Goal: Task Accomplishment & Management: Complete application form

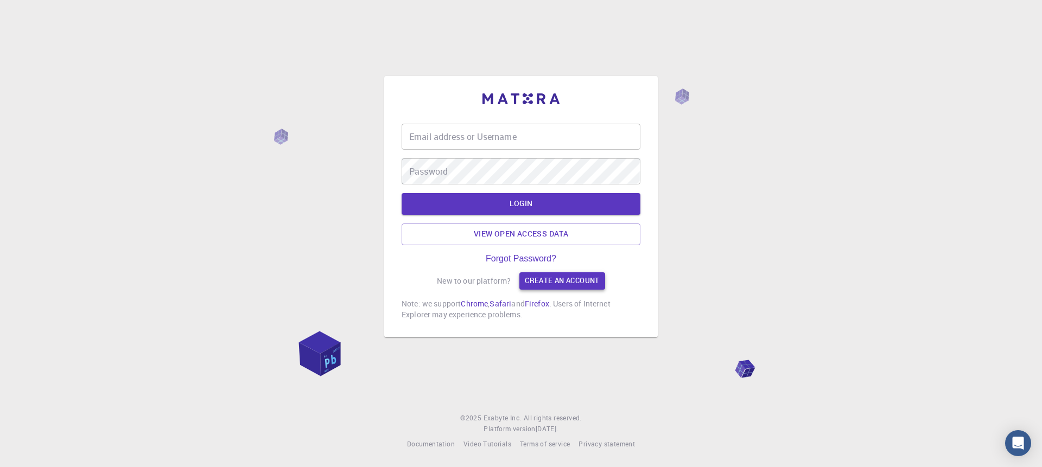
click at [547, 283] on link "Create an account" at bounding box center [561, 280] width 85 height 17
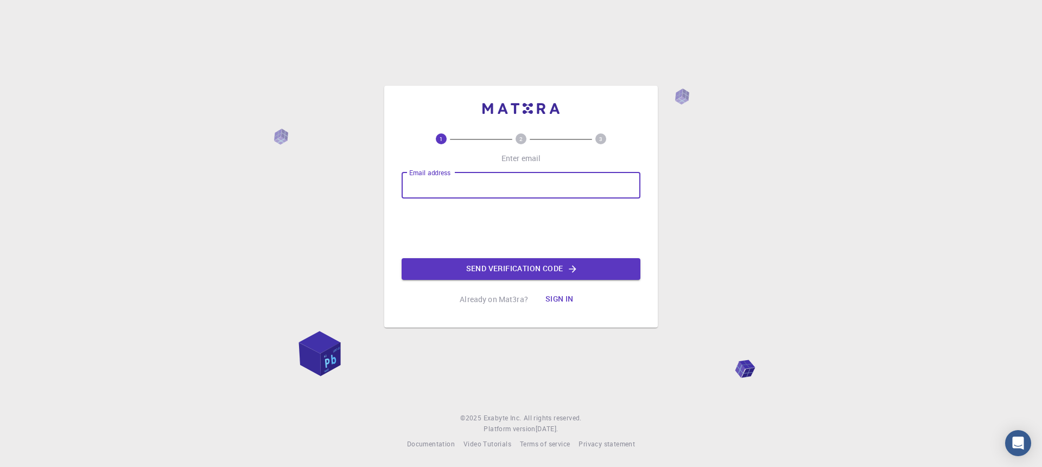
click at [479, 177] on input "Email address" at bounding box center [521, 186] width 239 height 26
type input "[EMAIL_ADDRESS][DOMAIN_NAME]"
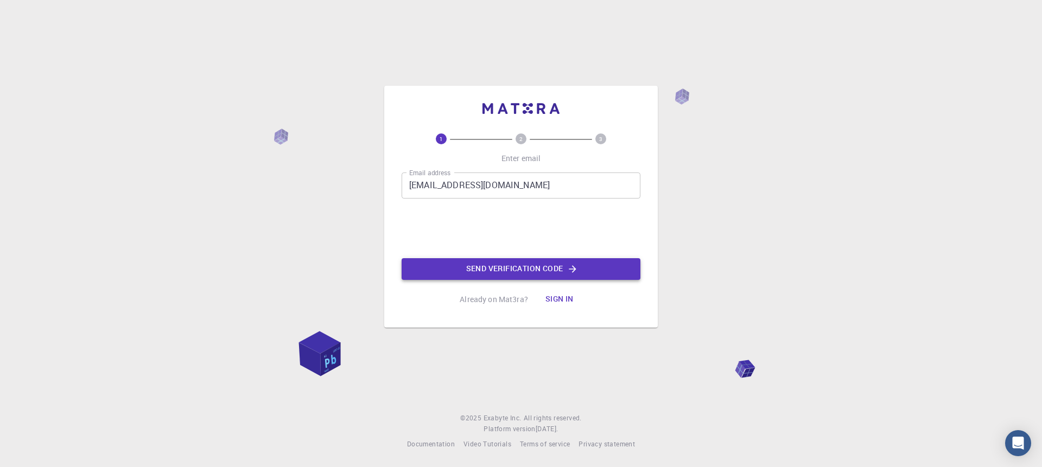
click at [490, 276] on button "Send verification code" at bounding box center [521, 269] width 239 height 22
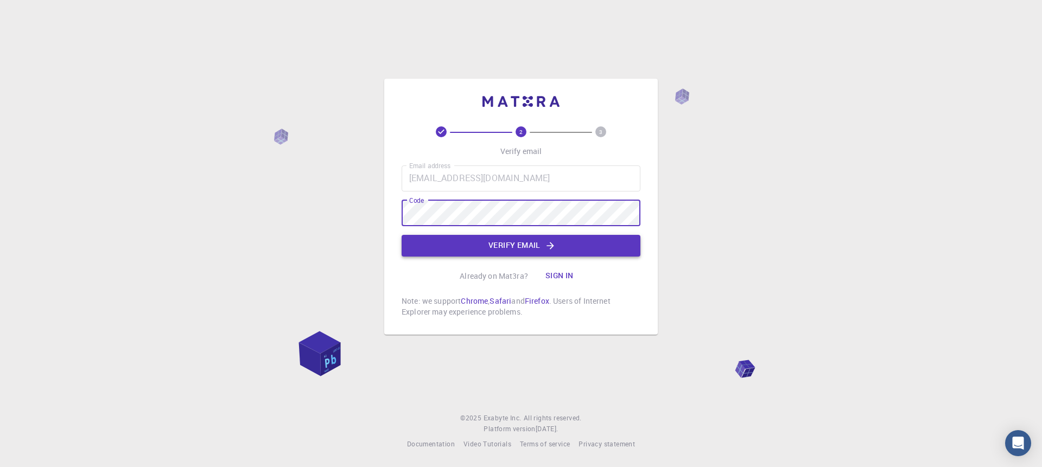
click at [482, 249] on button "Verify email" at bounding box center [521, 246] width 239 height 22
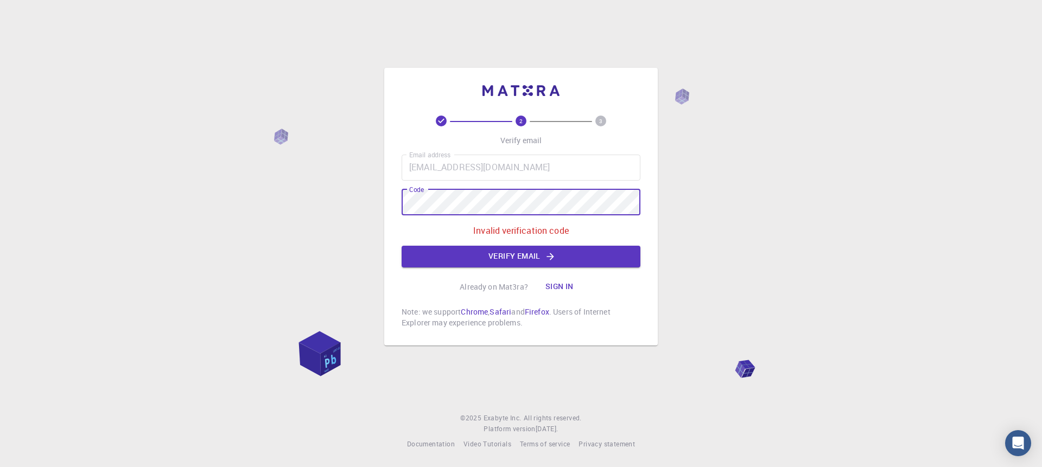
click at [375, 205] on div "2 3 Verify email Email address [EMAIL_ADDRESS][DOMAIN_NAME] Email address Code …" at bounding box center [521, 233] width 1042 height 467
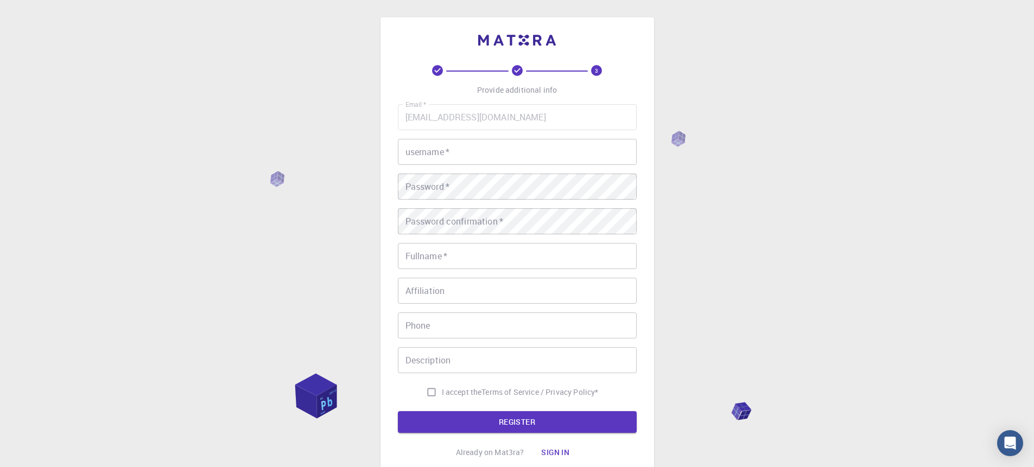
click at [433, 139] on div "username   * username   *" at bounding box center [517, 152] width 239 height 26
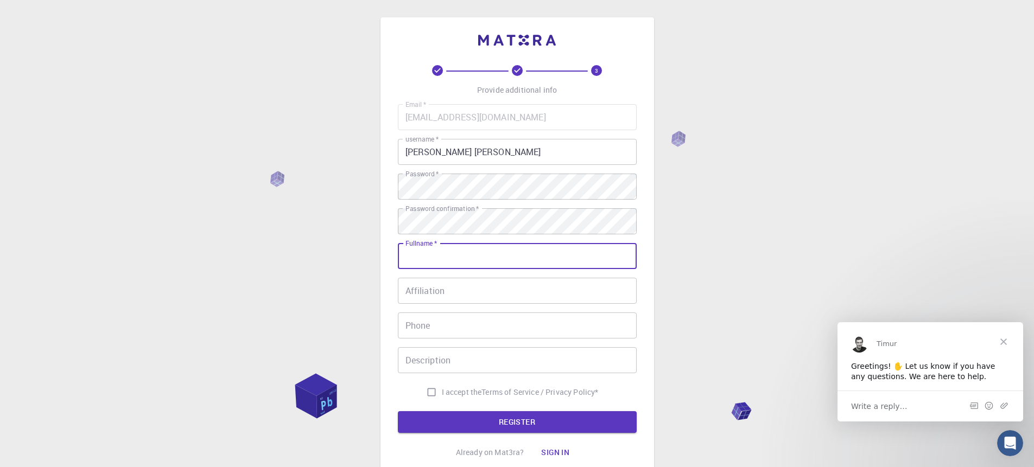
click at [481, 255] on input "Fullname   *" at bounding box center [517, 256] width 239 height 26
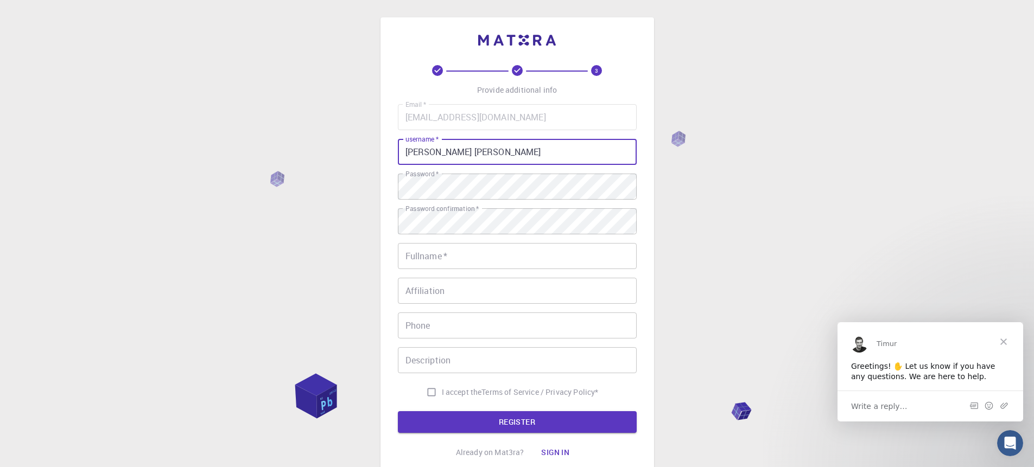
drag, startPoint x: 505, startPoint y: 156, endPoint x: 405, endPoint y: 157, distance: 99.3
click at [405, 157] on input "[PERSON_NAME] [PERSON_NAME]" at bounding box center [517, 152] width 239 height 26
type input "sanjaykumarmahla"
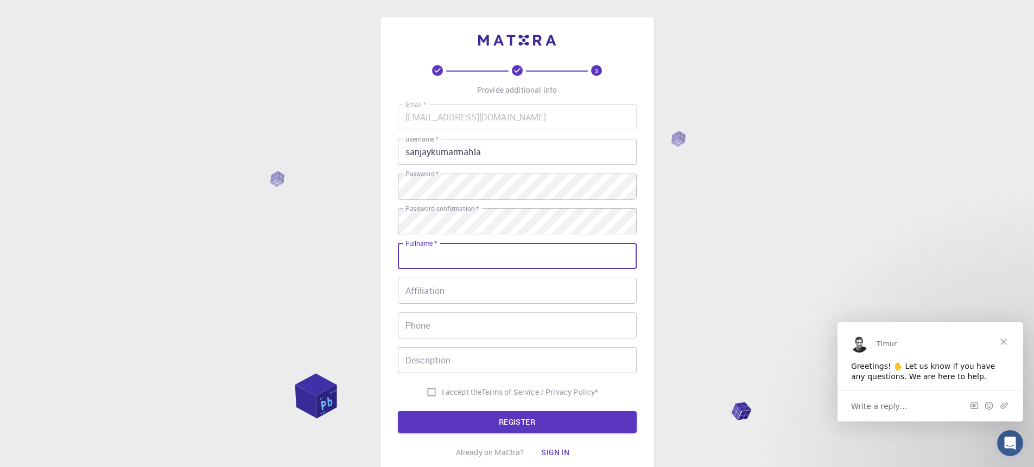
click at [430, 259] on input "Fullname   *" at bounding box center [517, 256] width 239 height 26
type input "[PERSON_NAME] [PERSON_NAME]"
type input "09119133727"
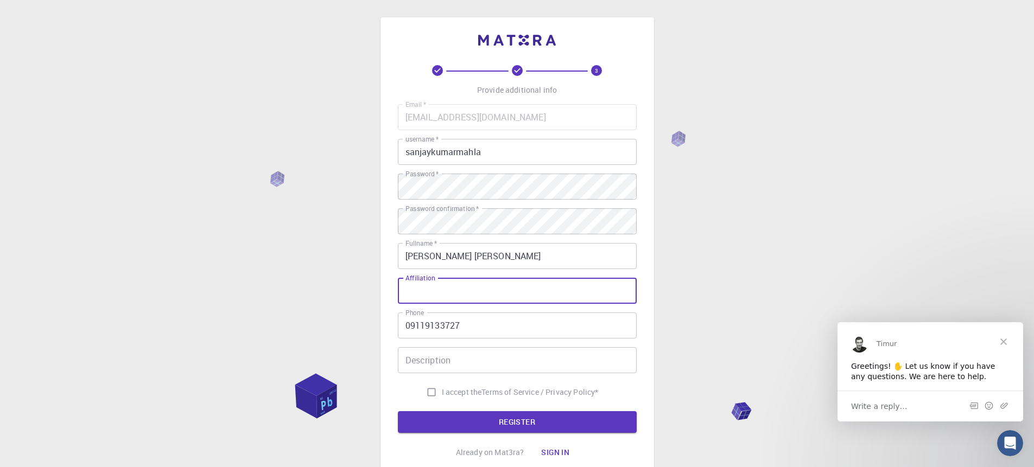
click at [492, 284] on input "Affiliation" at bounding box center [517, 291] width 239 height 26
type input "r"
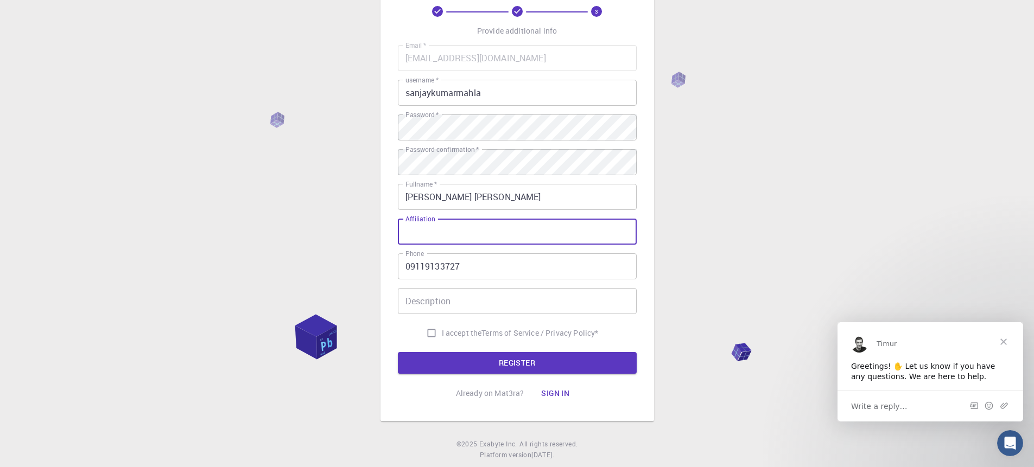
scroll to position [85, 0]
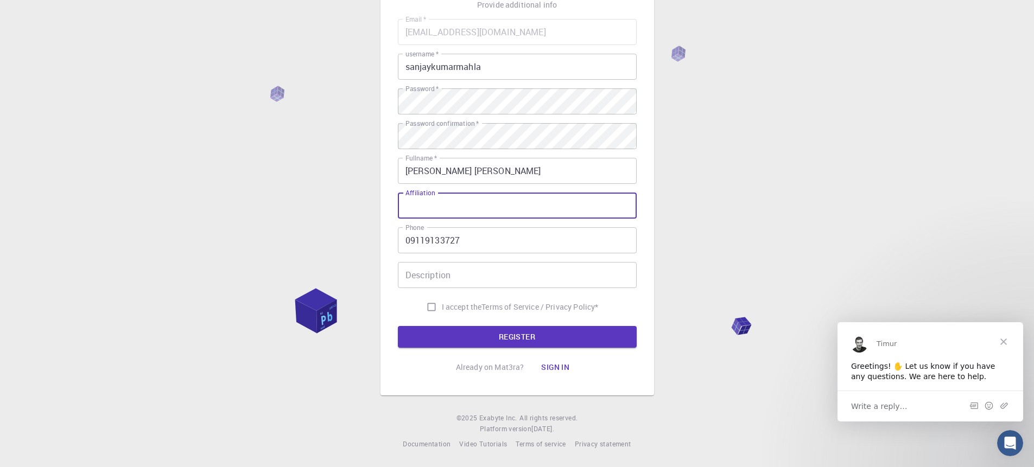
click at [426, 309] on input "I accept the Terms of Service / Privacy Policy *" at bounding box center [431, 307] width 21 height 21
checkbox input "true"
click at [412, 248] on input "09119133727" at bounding box center [517, 240] width 239 height 26
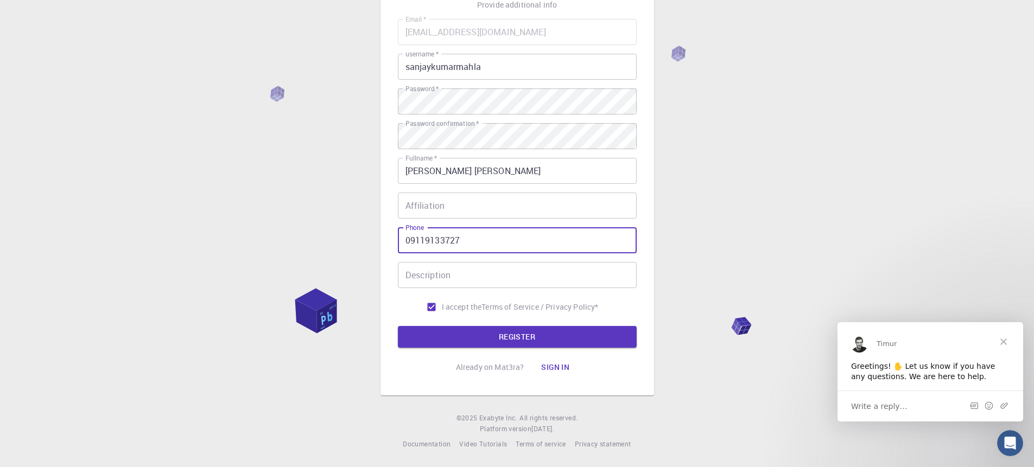
click at [411, 240] on input "09119133727" at bounding box center [517, 240] width 239 height 26
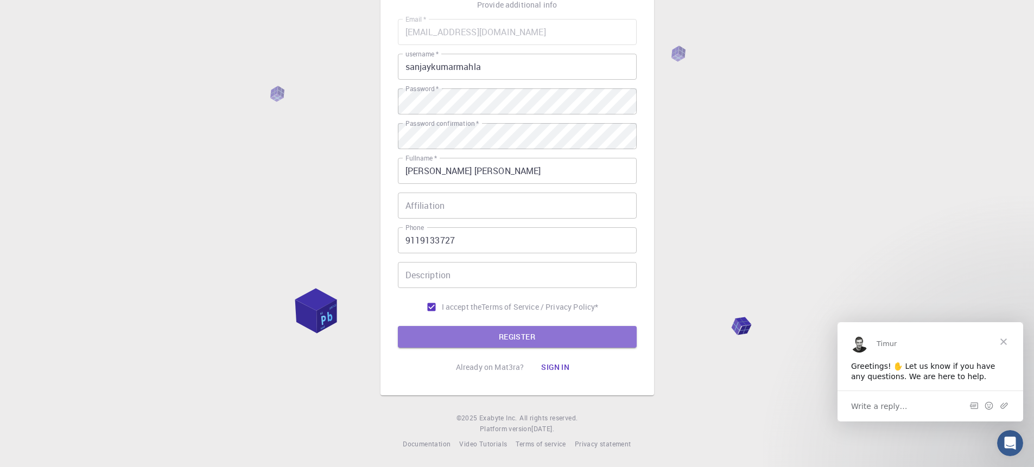
click at [503, 335] on button "REGISTER" at bounding box center [517, 337] width 239 height 22
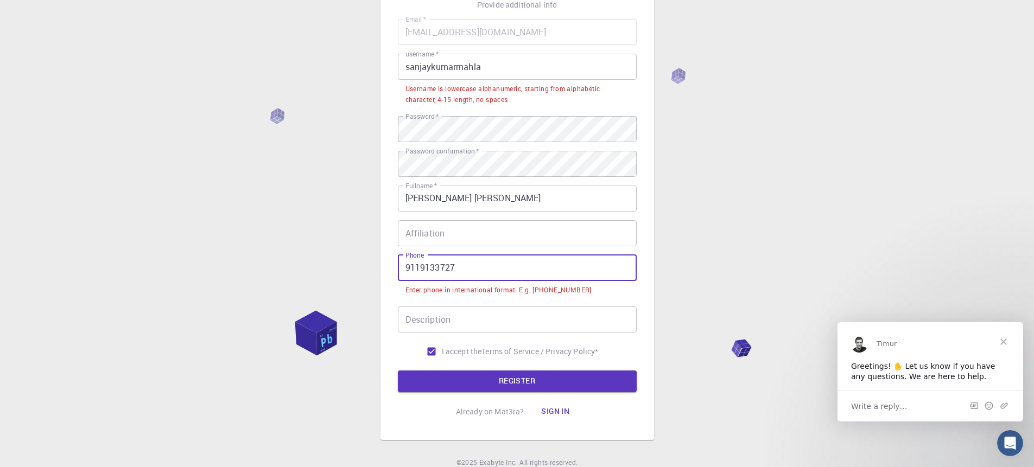
click at [407, 269] on input "9119133727" at bounding box center [517, 268] width 239 height 26
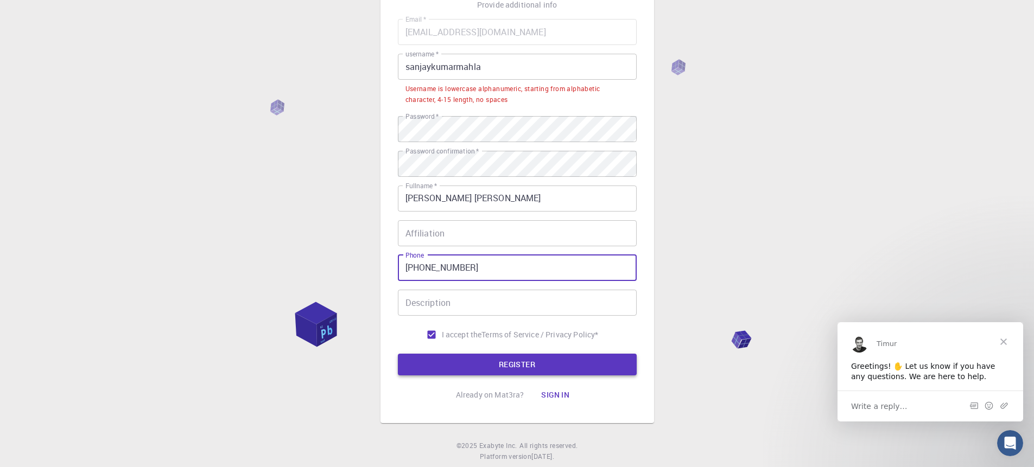
type input "[PHONE_NUMBER]"
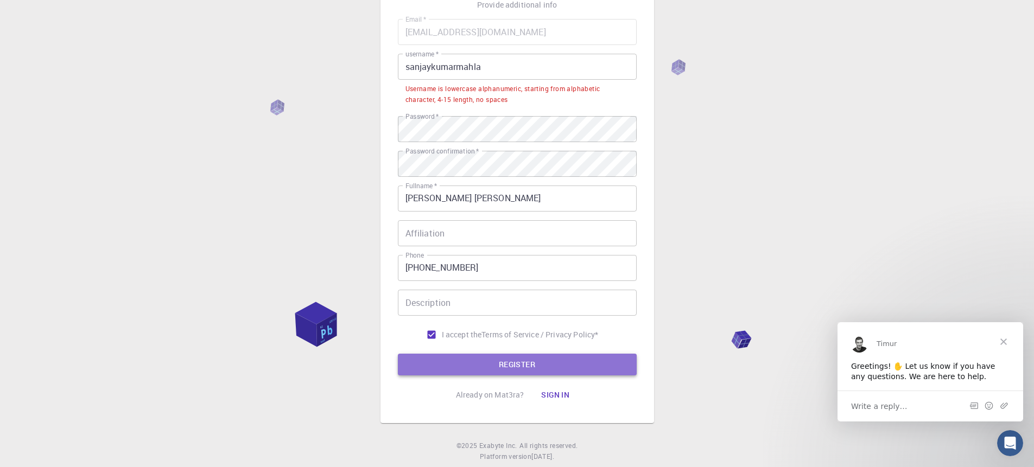
click at [490, 362] on button "REGISTER" at bounding box center [517, 365] width 239 height 22
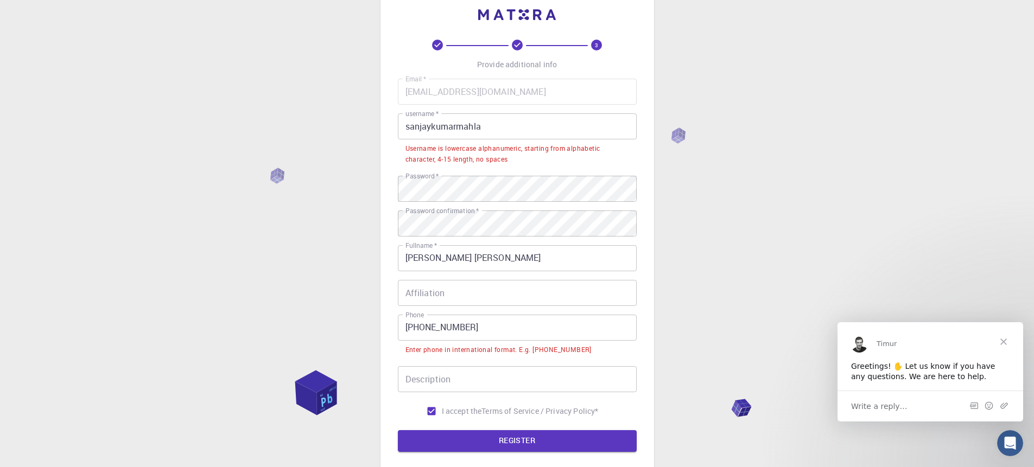
scroll to position [0, 0]
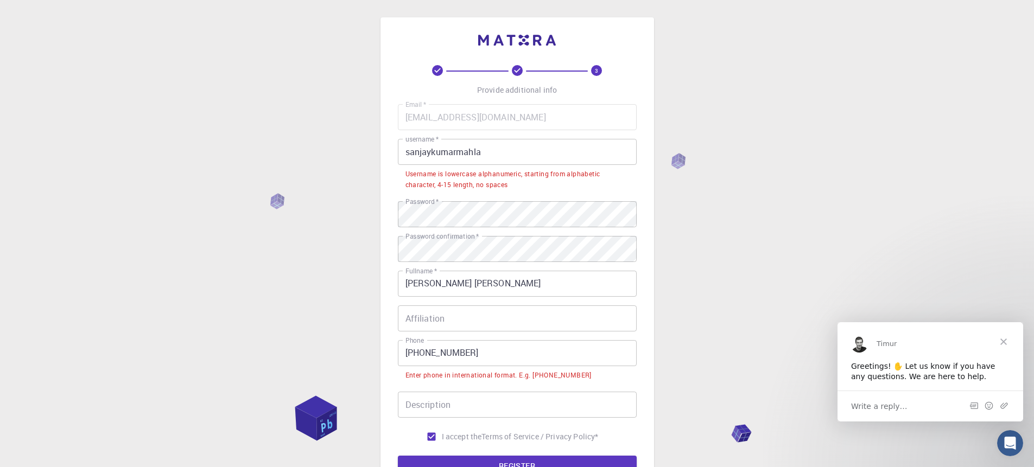
click at [505, 153] on input "sanjaykumarmahla" at bounding box center [517, 152] width 239 height 26
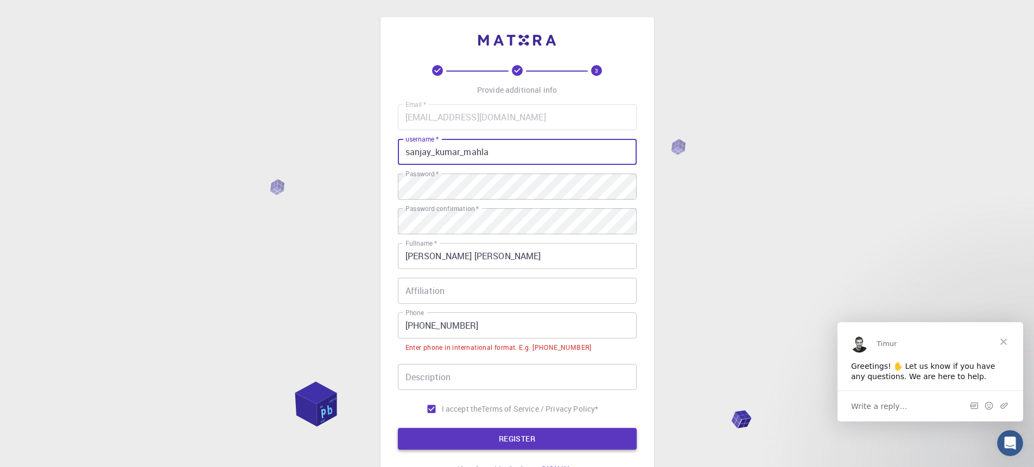
type input "sanjay_kumar_mahla"
click at [539, 443] on button "REGISTER" at bounding box center [517, 439] width 239 height 22
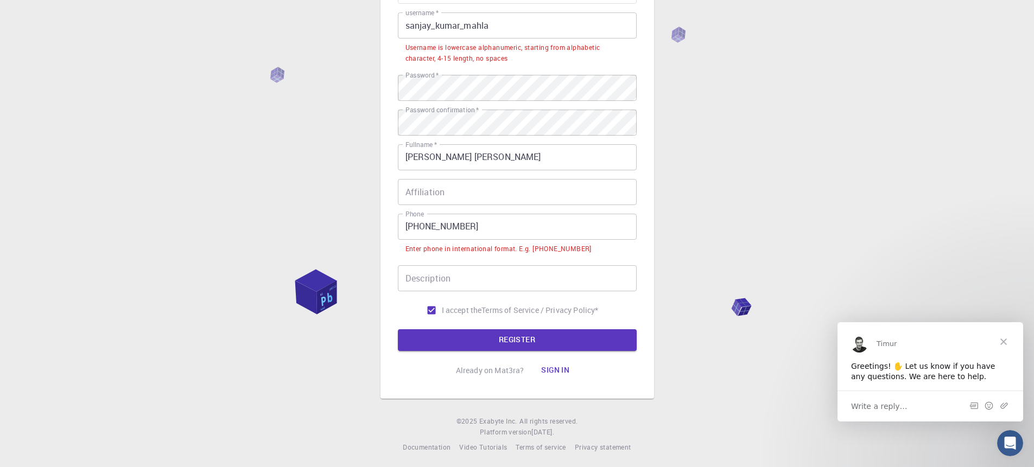
scroll to position [129, 0]
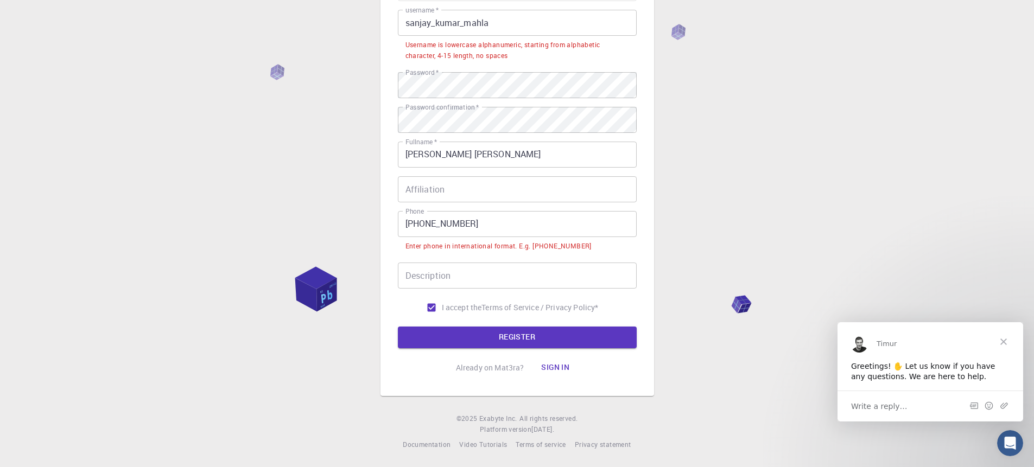
click at [423, 220] on input "[PHONE_NUMBER]" at bounding box center [517, 224] width 239 height 26
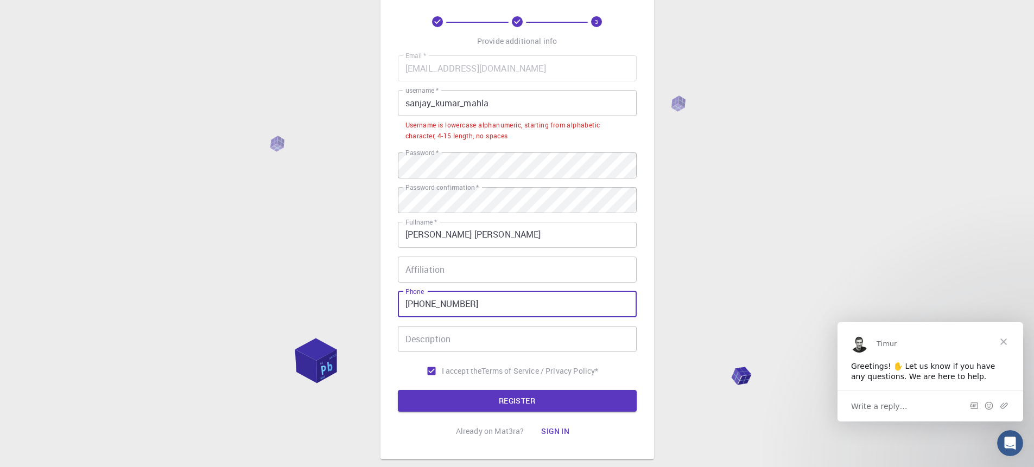
scroll to position [0, 0]
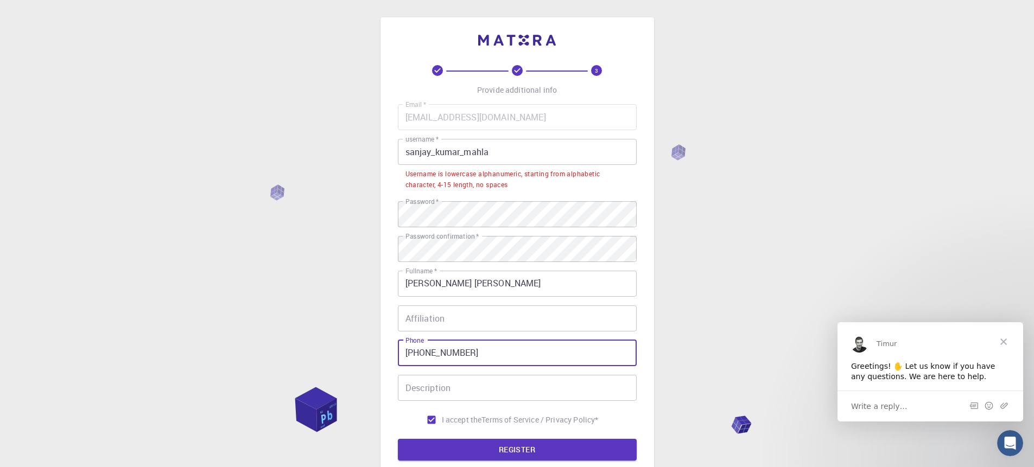
type input "[PHONE_NUMBER]"
click at [522, 148] on input "sanjay_kumar_mahla" at bounding box center [517, 152] width 239 height 26
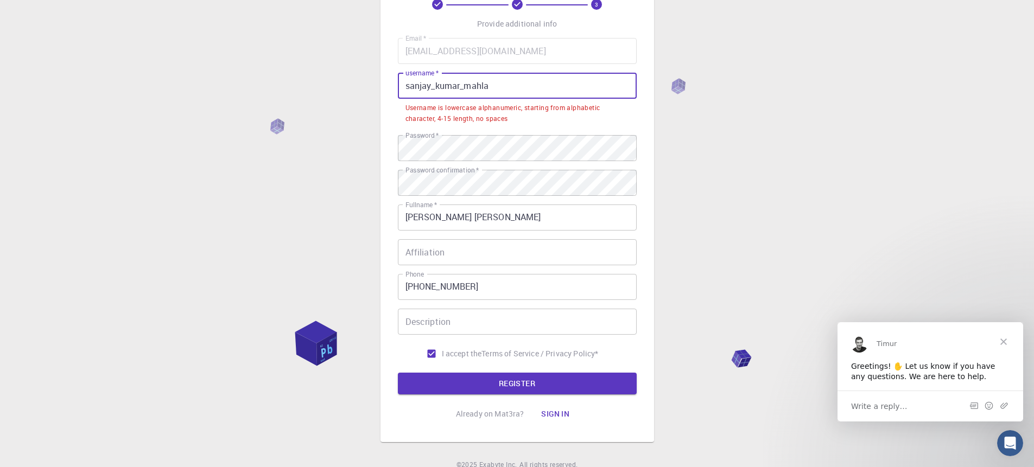
scroll to position [113, 0]
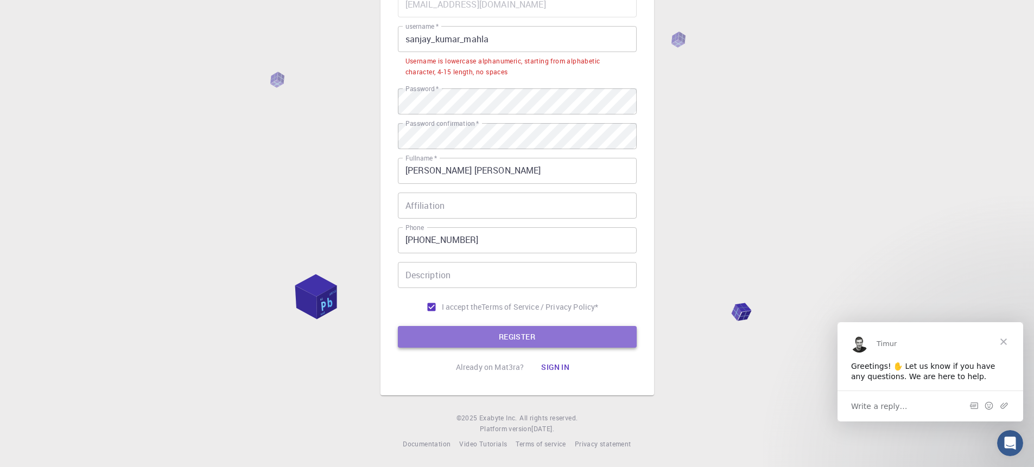
click at [534, 333] on button "REGISTER" at bounding box center [517, 337] width 239 height 22
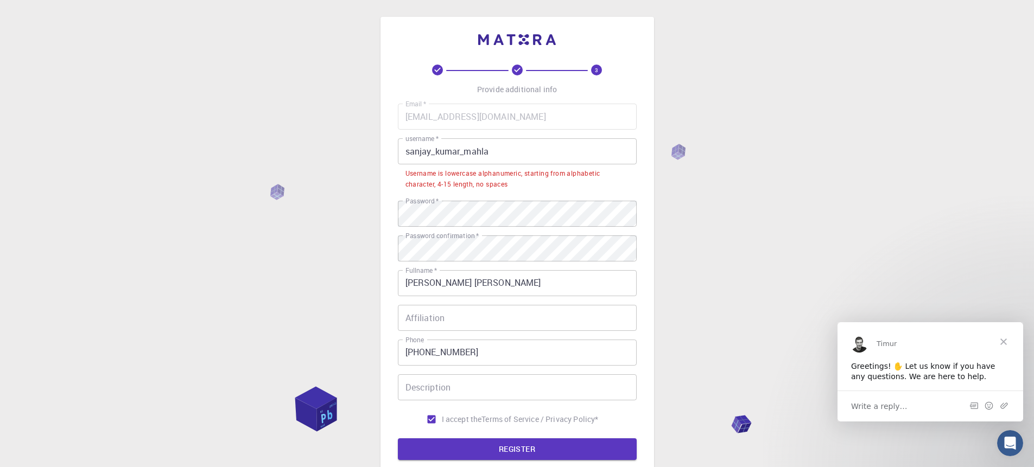
scroll to position [0, 0]
click at [1005, 341] on span "Close" at bounding box center [1003, 341] width 39 height 39
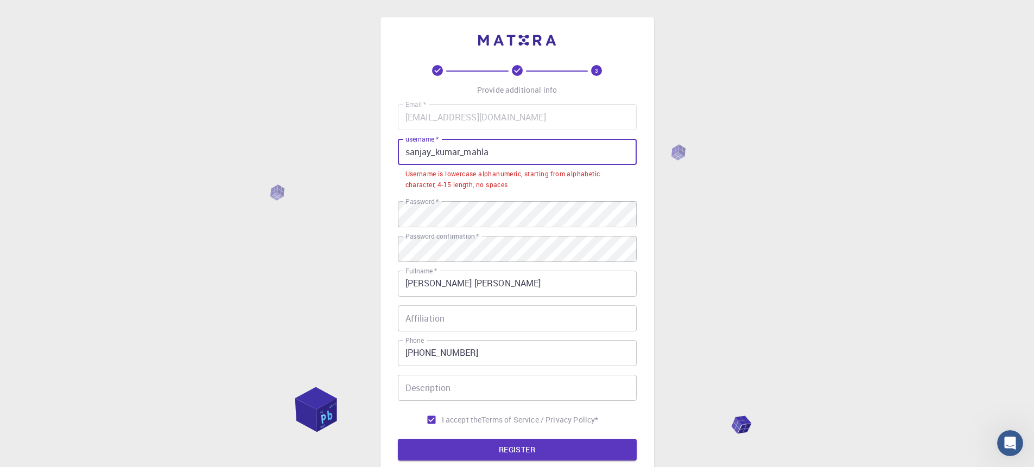
drag, startPoint x: 503, startPoint y: 151, endPoint x: 409, endPoint y: 157, distance: 94.1
click at [403, 158] on input "sanjay_kumar_mahla" at bounding box center [517, 152] width 239 height 26
drag, startPoint x: 500, startPoint y: 149, endPoint x: 403, endPoint y: 150, distance: 97.2
click at [403, 150] on input "sanjay_kumar_mahla" at bounding box center [517, 152] width 239 height 26
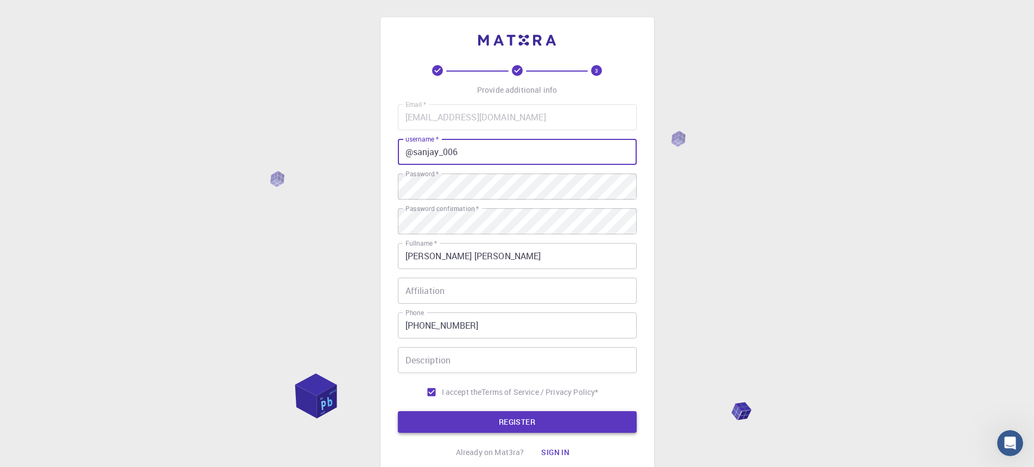
click at [528, 429] on button "REGISTER" at bounding box center [517, 422] width 239 height 22
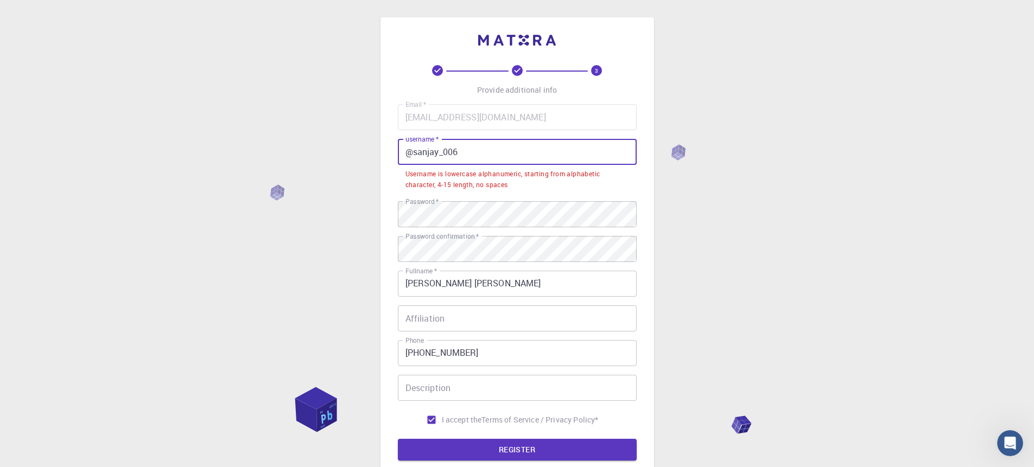
drag, startPoint x: 462, startPoint y: 156, endPoint x: 399, endPoint y: 153, distance: 63.0
click at [399, 153] on input "@sanjay_006" at bounding box center [517, 152] width 239 height 26
click at [462, 154] on input "@sanjay_006" at bounding box center [517, 152] width 239 height 26
drag, startPoint x: 464, startPoint y: 154, endPoint x: 410, endPoint y: 153, distance: 54.3
click at [410, 153] on input "@sanjay_006" at bounding box center [517, 152] width 239 height 26
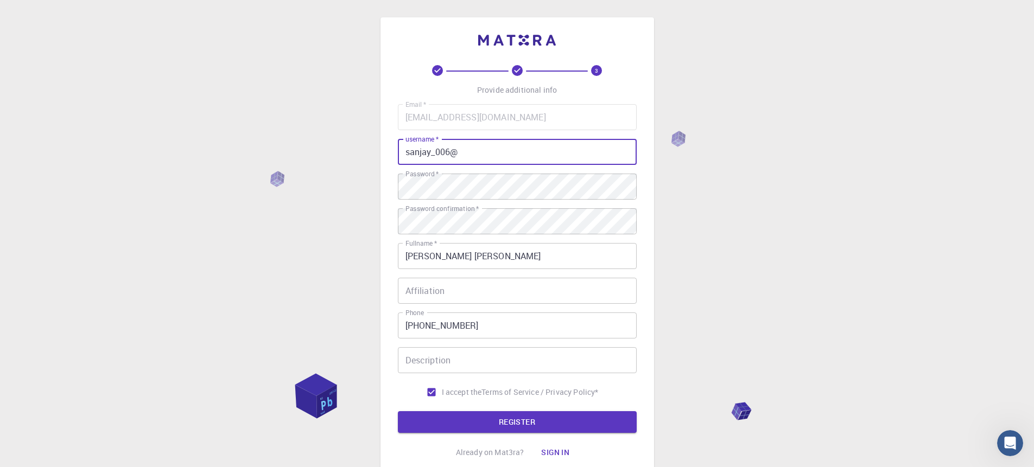
click at [464, 154] on input "sanjay_006@" at bounding box center [517, 152] width 239 height 26
type input "s"
click at [505, 416] on button "REGISTER" at bounding box center [517, 422] width 239 height 22
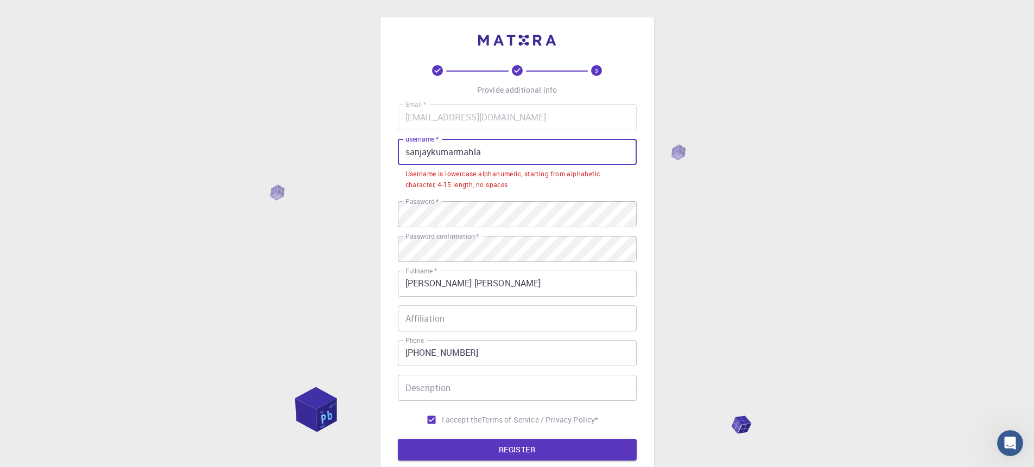
click at [487, 151] on input "sanjaykumarmahla" at bounding box center [517, 152] width 239 height 26
click at [408, 158] on input "sanjaykumarmahla" at bounding box center [517, 152] width 239 height 26
click at [407, 156] on input "sanjaykumarmahla" at bounding box center [517, 152] width 239 height 26
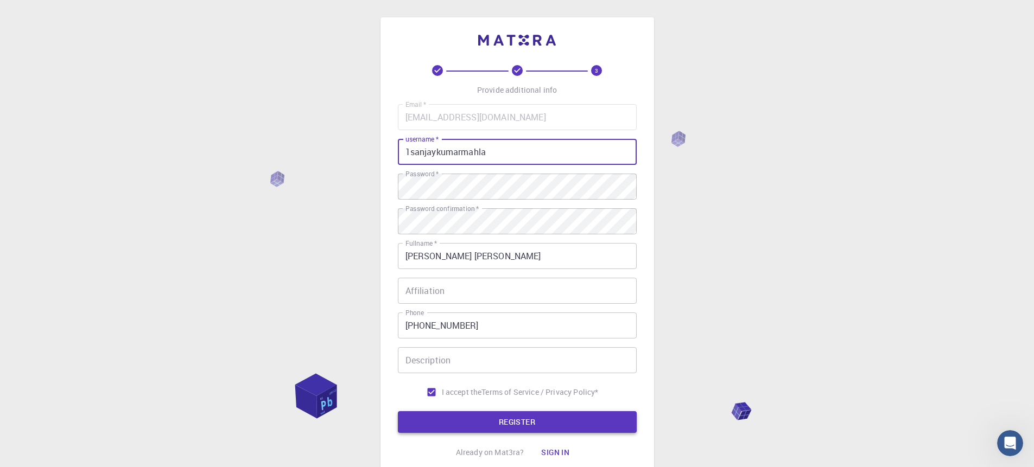
click at [556, 418] on button "REGISTER" at bounding box center [517, 422] width 239 height 22
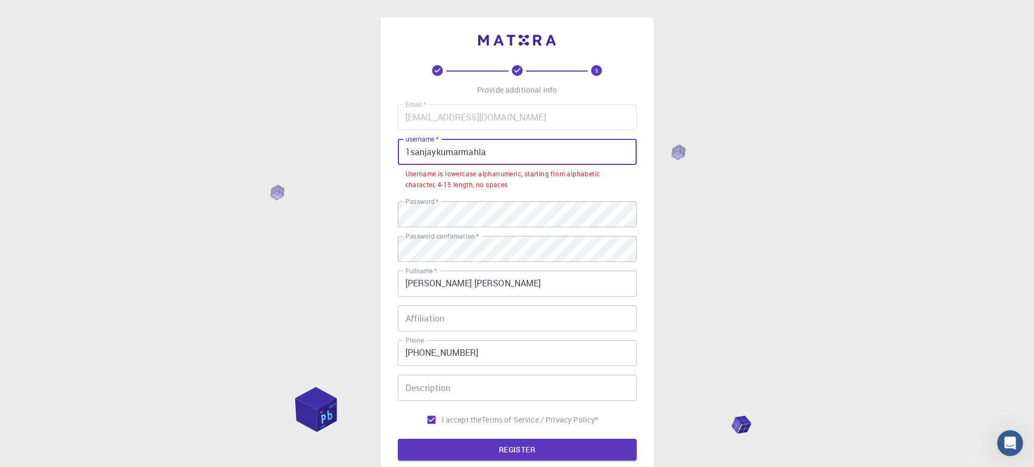
drag, startPoint x: 414, startPoint y: 153, endPoint x: 401, endPoint y: 151, distance: 12.5
click at [401, 151] on input "1sanjaykumarmahla" at bounding box center [517, 152] width 239 height 26
click at [414, 153] on input "1sanjaykumarmahla" at bounding box center [517, 152] width 239 height 26
click at [412, 153] on input "1sanjaykumarmahla" at bounding box center [517, 152] width 239 height 26
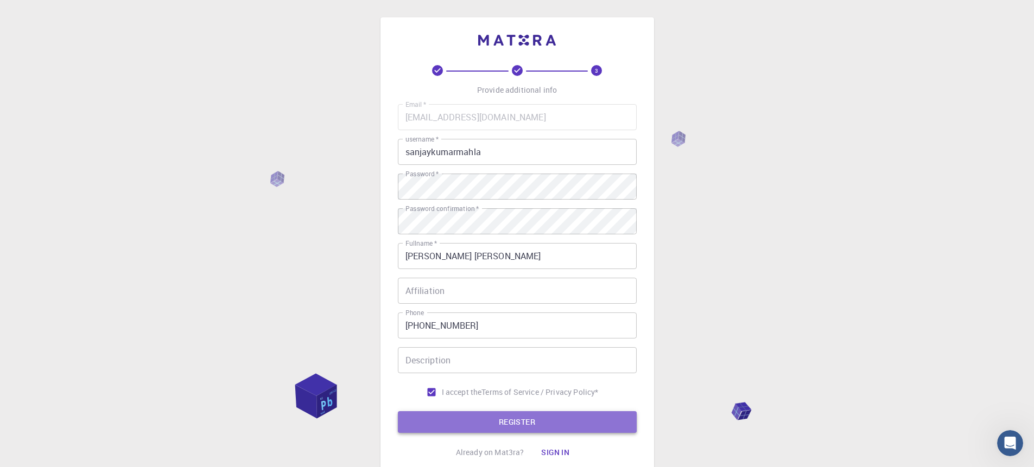
click at [511, 419] on button "REGISTER" at bounding box center [517, 422] width 239 height 22
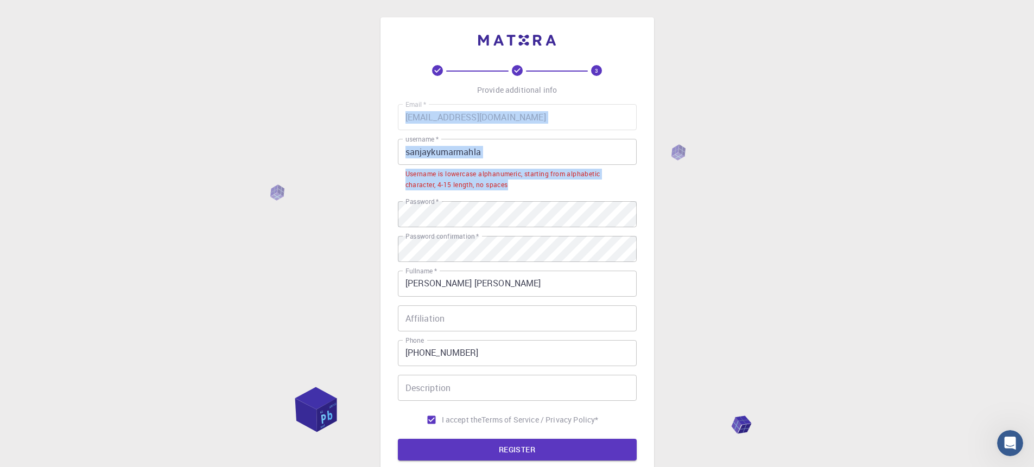
drag, startPoint x: 510, startPoint y: 185, endPoint x: 388, endPoint y: 175, distance: 122.5
click at [388, 175] on div "3 Provide additional info Email   * [EMAIL_ADDRESS][DOMAIN_NAME] Email   * user…" at bounding box center [517, 262] width 274 height 491
click at [431, 183] on div "Username is lowercase alphanumeric, starting from alphabetic character, 4-15 le…" at bounding box center [517, 180] width 224 height 22
drag, startPoint x: 408, startPoint y: 176, endPoint x: 496, endPoint y: 192, distance: 89.2
click at [496, 192] on li "Username is lowercase alphanumeric, starting from alphabetic character, 4-15 le…" at bounding box center [517, 179] width 239 height 28
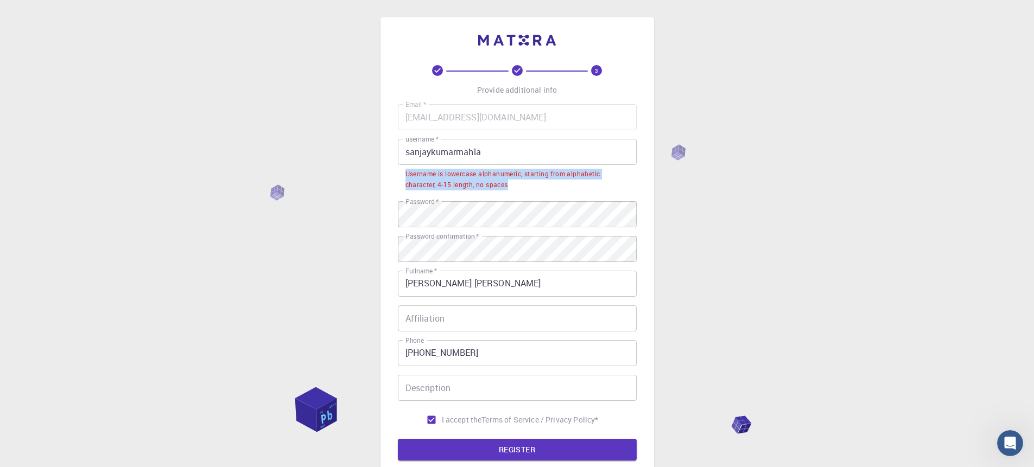
copy div "Username is lowercase alphanumeric, starting from alphabetic character, 4-15 le…"
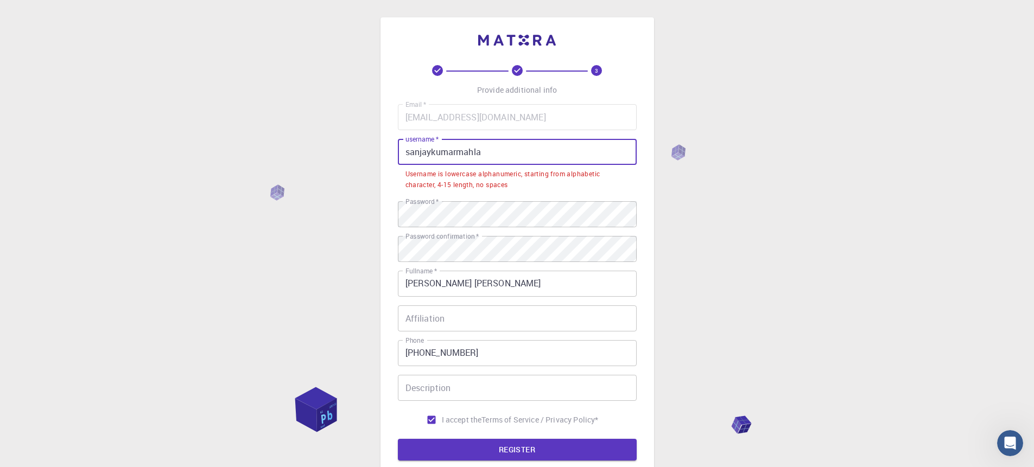
drag, startPoint x: 494, startPoint y: 149, endPoint x: 433, endPoint y: 154, distance: 61.5
click at [433, 154] on input "sanjaykumarmahla" at bounding box center [517, 152] width 239 height 26
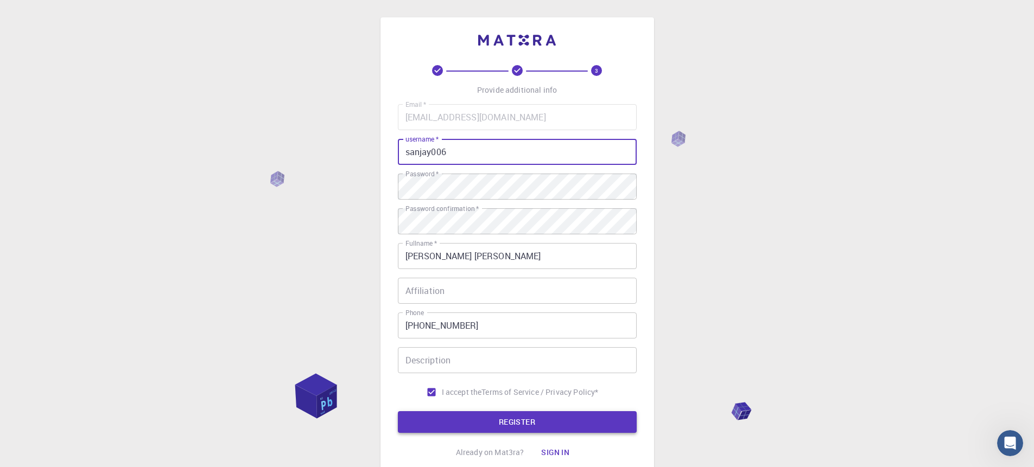
type input "sanjay006"
click at [498, 420] on button "REGISTER" at bounding box center [517, 422] width 239 height 22
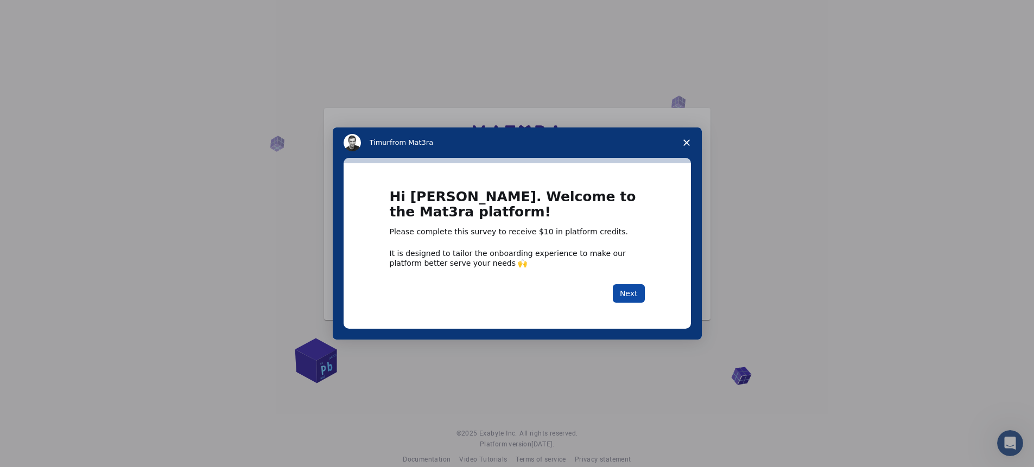
click at [635, 294] on button "Next" at bounding box center [629, 293] width 32 height 18
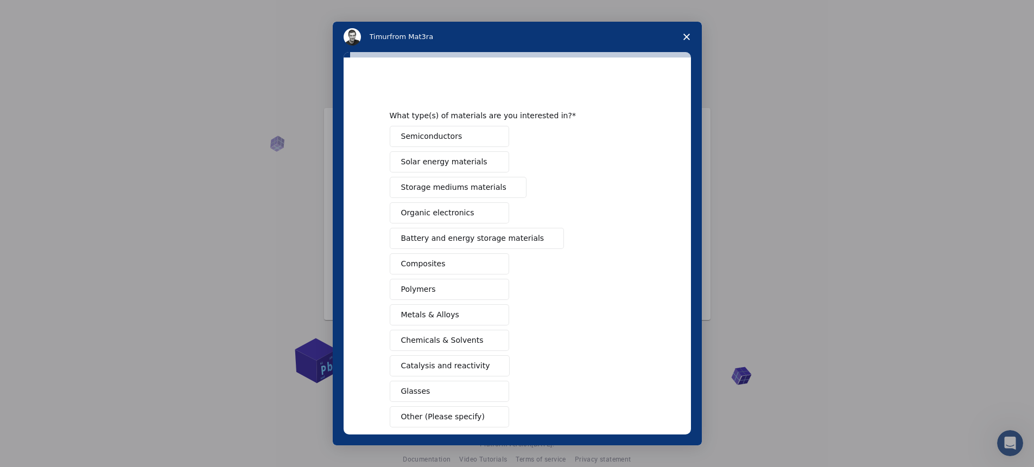
click at [469, 141] on button "Semiconductors" at bounding box center [449, 136] width 119 height 21
click at [468, 160] on span "Solar energy materials" at bounding box center [444, 161] width 86 height 11
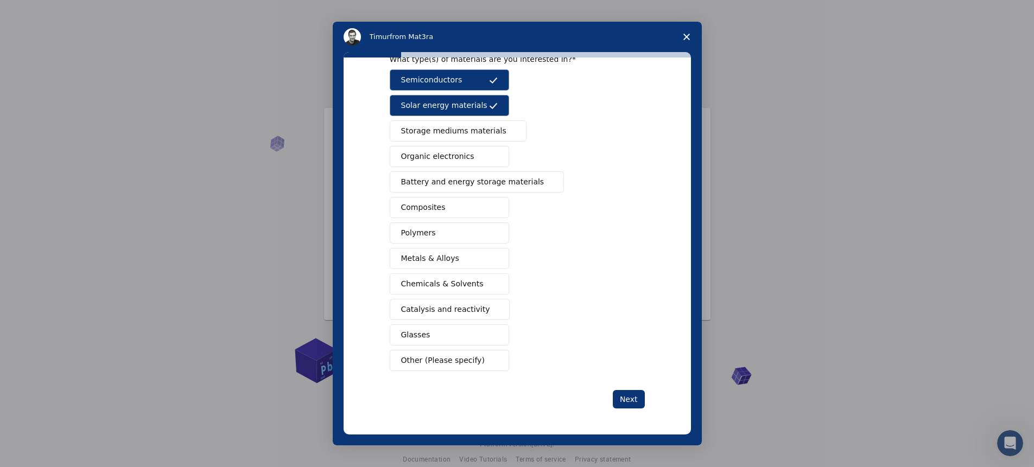
scroll to position [15, 0]
click at [433, 282] on span "Chemicals & Solvents" at bounding box center [442, 283] width 82 height 11
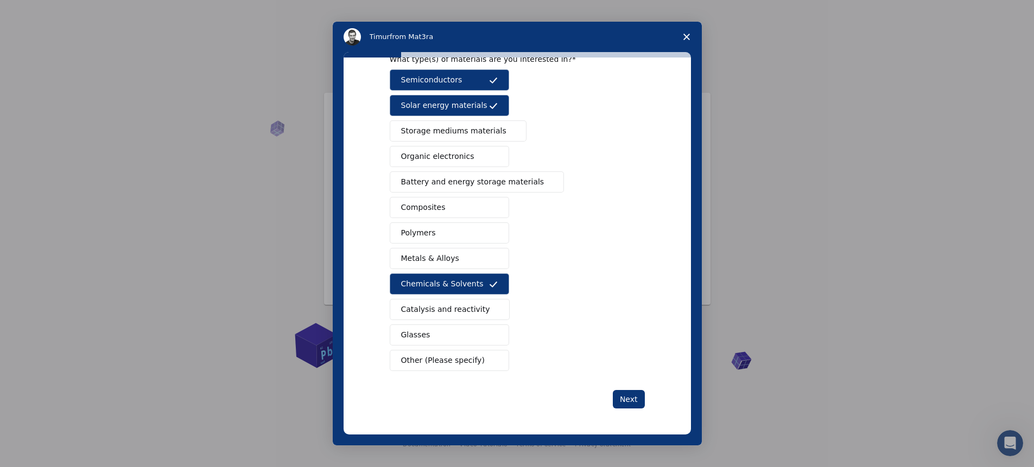
click at [430, 258] on span "Metals & Alloys" at bounding box center [430, 258] width 58 height 11
click at [429, 214] on button "Composites" at bounding box center [449, 207] width 119 height 21
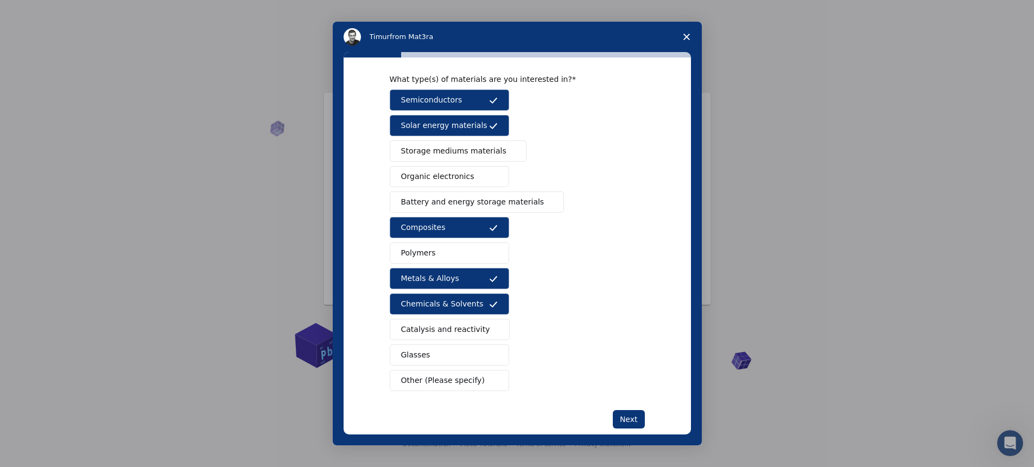
scroll to position [56, 0]
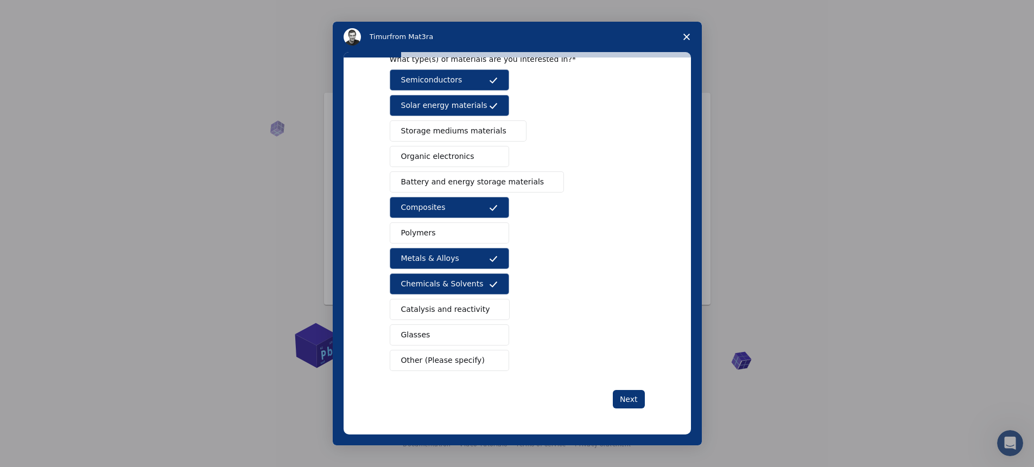
click at [447, 343] on button "Glasses" at bounding box center [449, 335] width 119 height 21
click at [447, 337] on button "Glasses" at bounding box center [449, 335] width 119 height 21
click at [441, 314] on span "Catalysis and reactivity" at bounding box center [445, 309] width 89 height 11
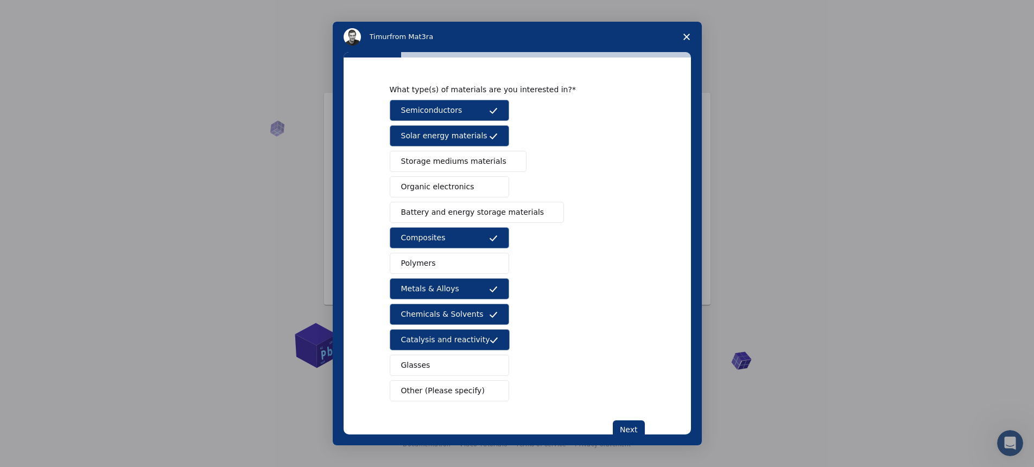
scroll to position [0, 0]
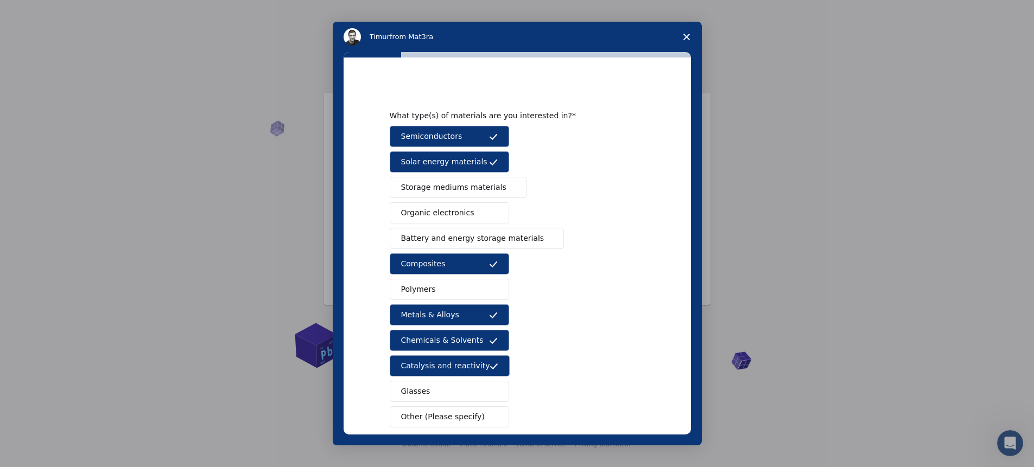
click at [436, 179] on button "Storage mediums materials" at bounding box center [458, 187] width 137 height 21
click at [441, 212] on span "Organic electronics" at bounding box center [437, 212] width 73 height 11
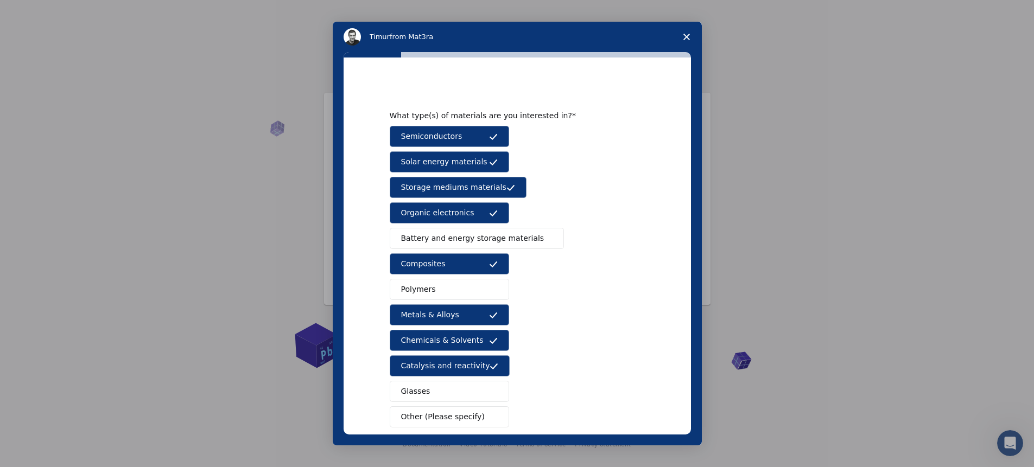
click at [439, 238] on span "Battery and energy storage materials" at bounding box center [472, 238] width 143 height 11
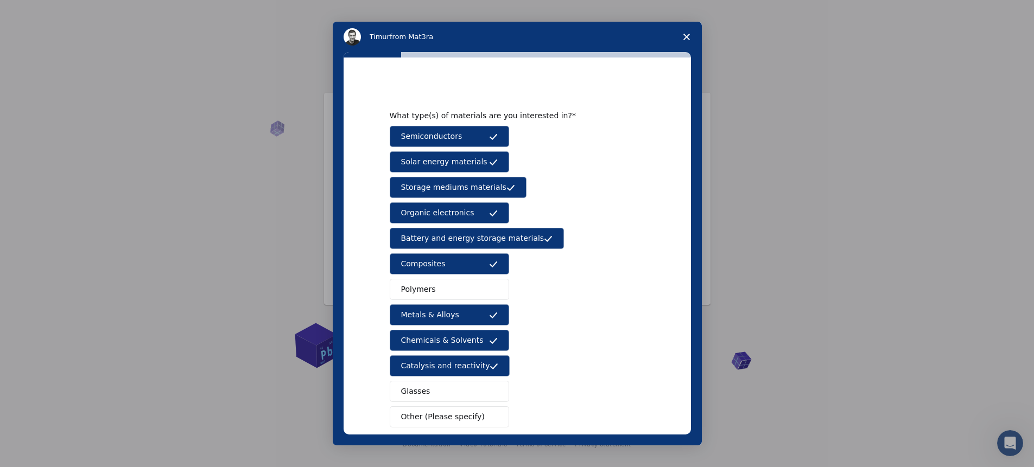
click at [434, 289] on button "Polymers" at bounding box center [449, 289] width 119 height 21
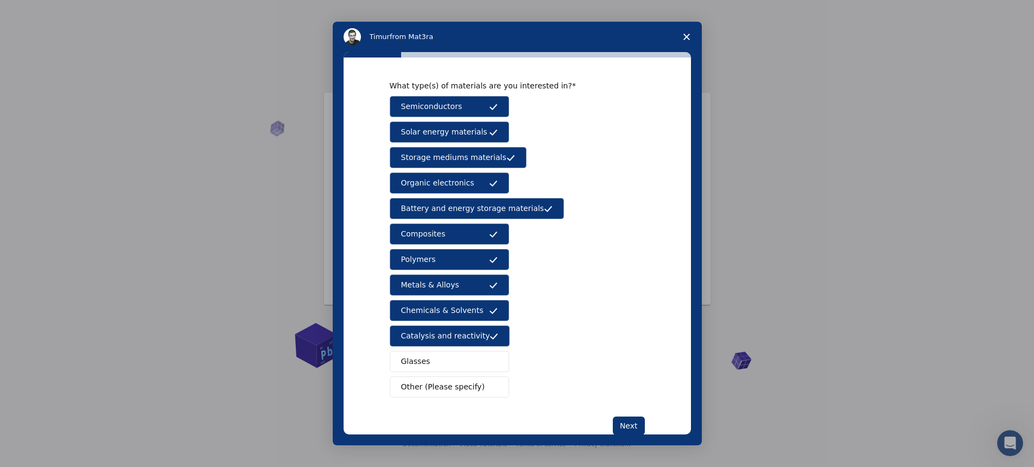
scroll to position [56, 0]
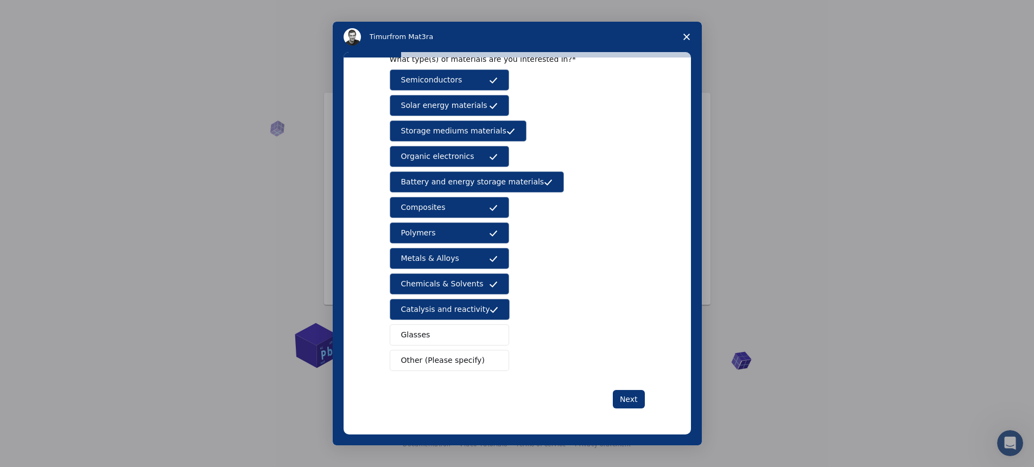
click at [454, 233] on button "Polymers" at bounding box center [449, 233] width 119 height 21
click at [621, 404] on button "Next" at bounding box center [629, 399] width 32 height 18
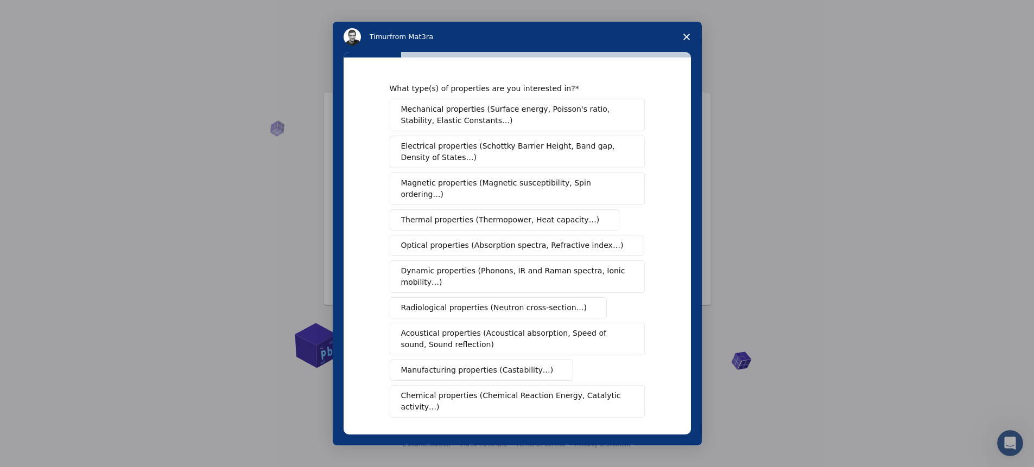
click at [559, 143] on span "Electrical properties (Schottky Barrier Height, Band gap, Density of States…)" at bounding box center [514, 152] width 226 height 23
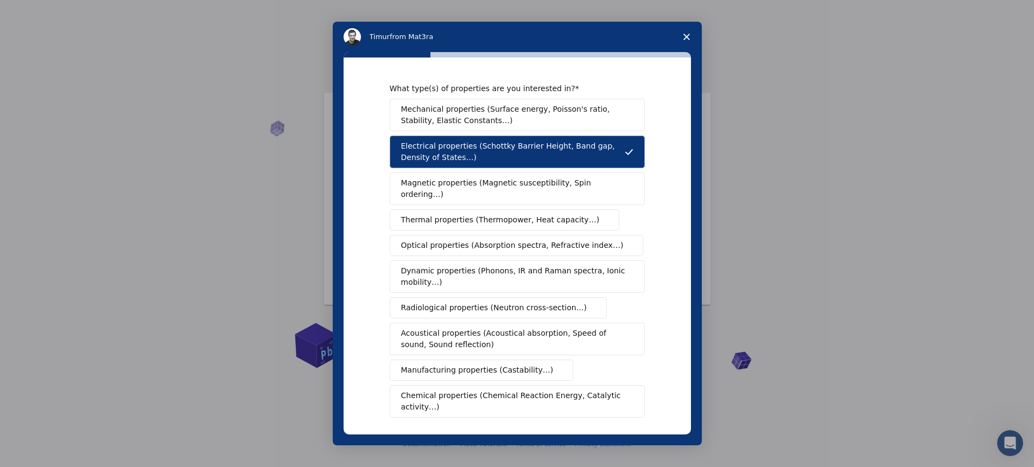
click at [553, 119] on span "Mechanical properties (Surface energy, Poisson's ratio, Stability, Elastic Cons…" at bounding box center [514, 115] width 226 height 23
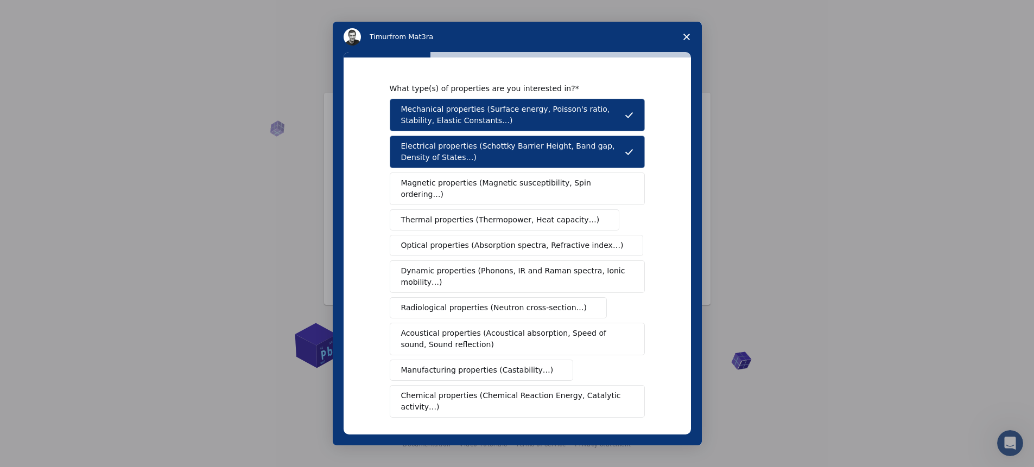
click at [532, 240] on span "Optical properties (Absorption spectra, Refractive index…)" at bounding box center [512, 245] width 223 height 11
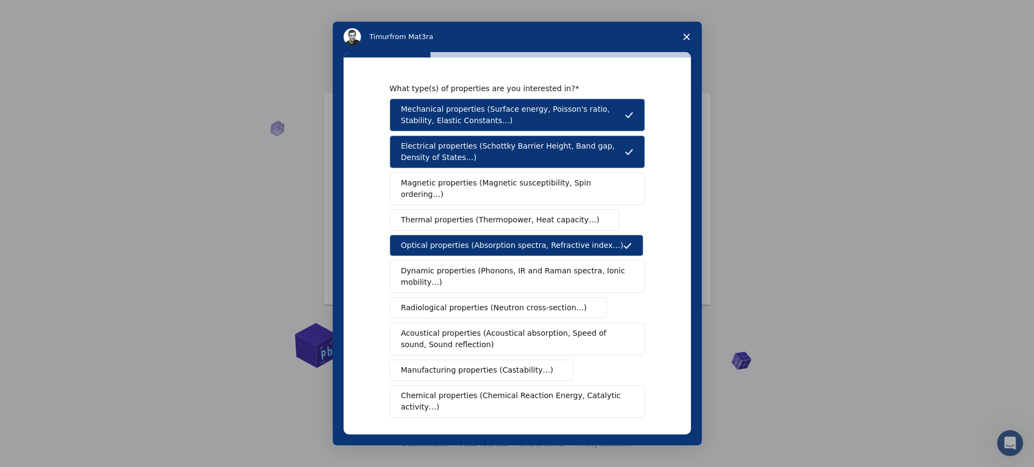
scroll to position [98, 0]
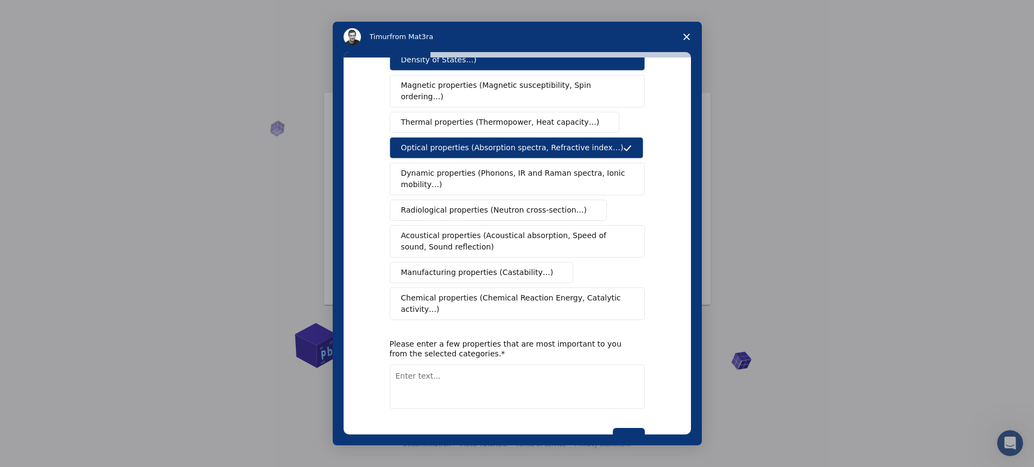
click at [480, 168] on span "Dynamic properties (Phonons, IR and Raman spectra, Ionic mobility…)" at bounding box center [513, 179] width 225 height 23
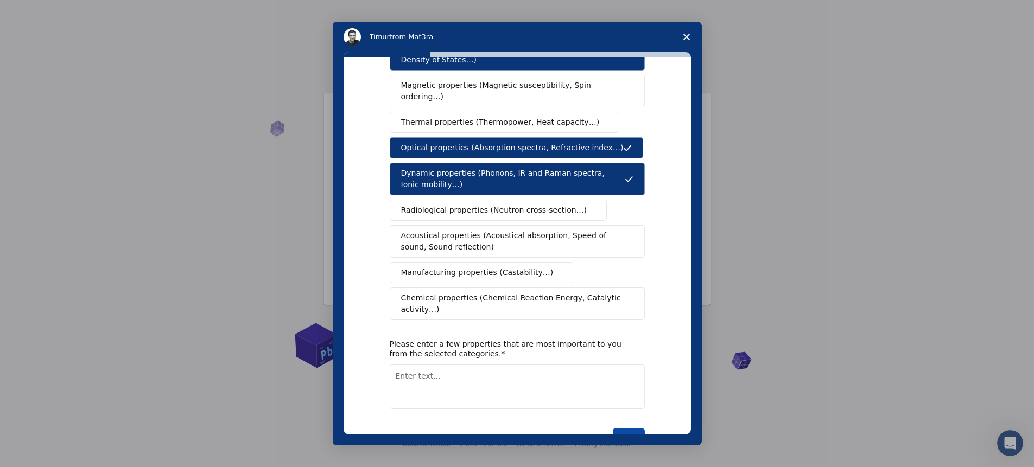
click at [630, 428] on button "Next" at bounding box center [629, 437] width 32 height 18
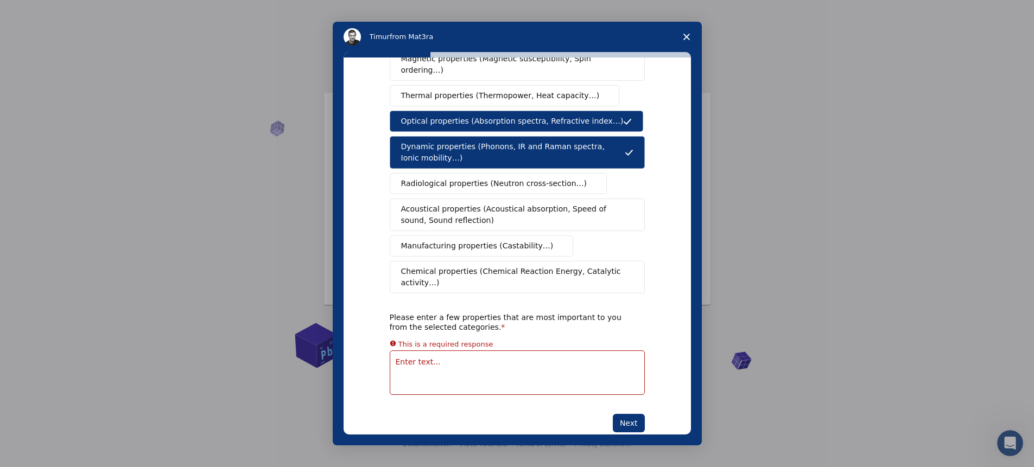
scroll to position [137, 0]
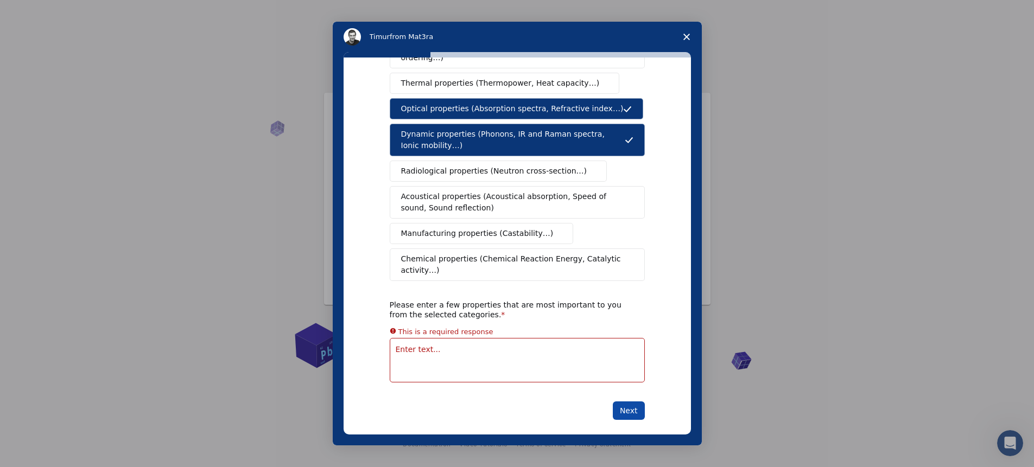
click at [631, 402] on button "Next" at bounding box center [629, 411] width 32 height 18
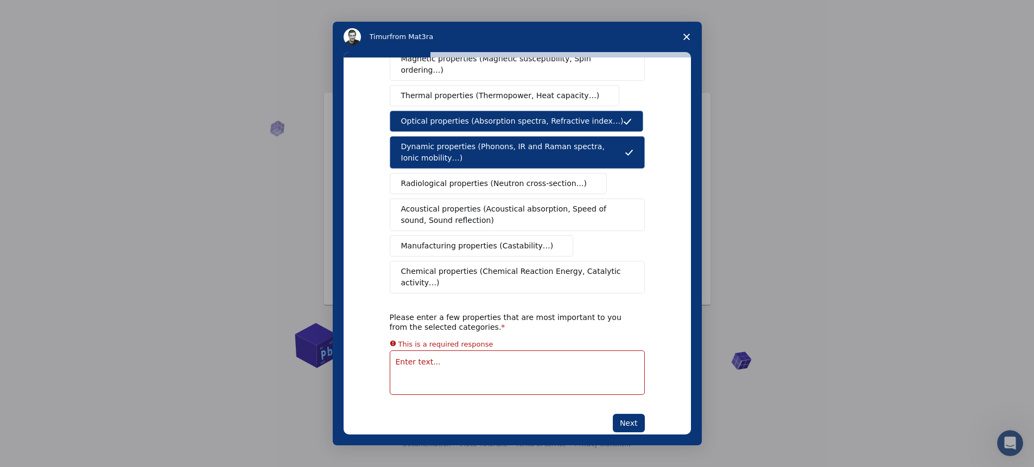
click at [459, 351] on textarea "Enter text..." at bounding box center [517, 373] width 255 height 45
type textarea "optical properties"
click at [625, 402] on button "Next" at bounding box center [629, 411] width 32 height 18
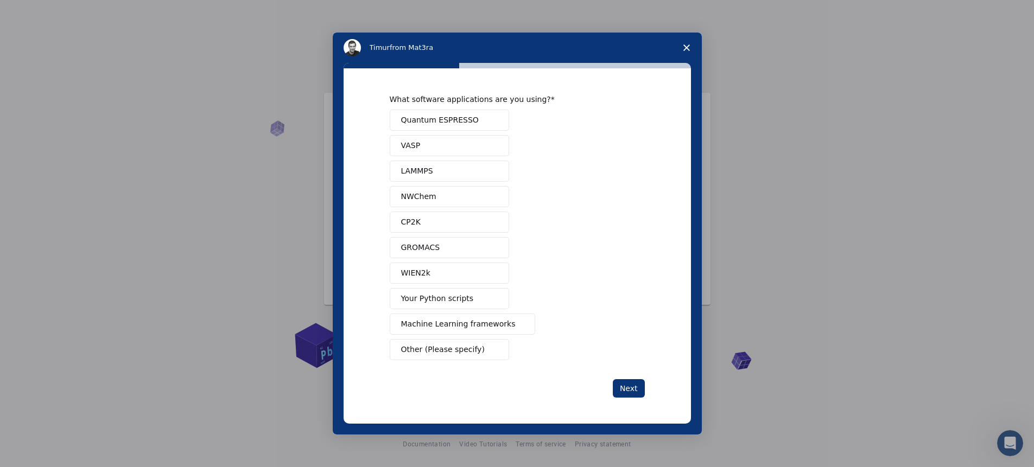
click at [412, 125] on span "Quantum ESPRESSO" at bounding box center [440, 120] width 78 height 11
click at [423, 149] on button "VASP" at bounding box center [449, 145] width 119 height 21
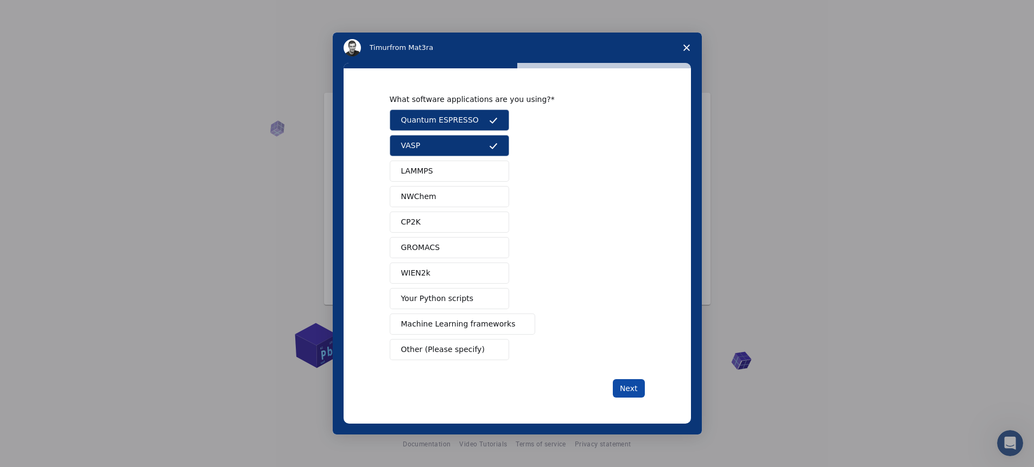
click at [627, 387] on button "Next" at bounding box center [629, 388] width 32 height 18
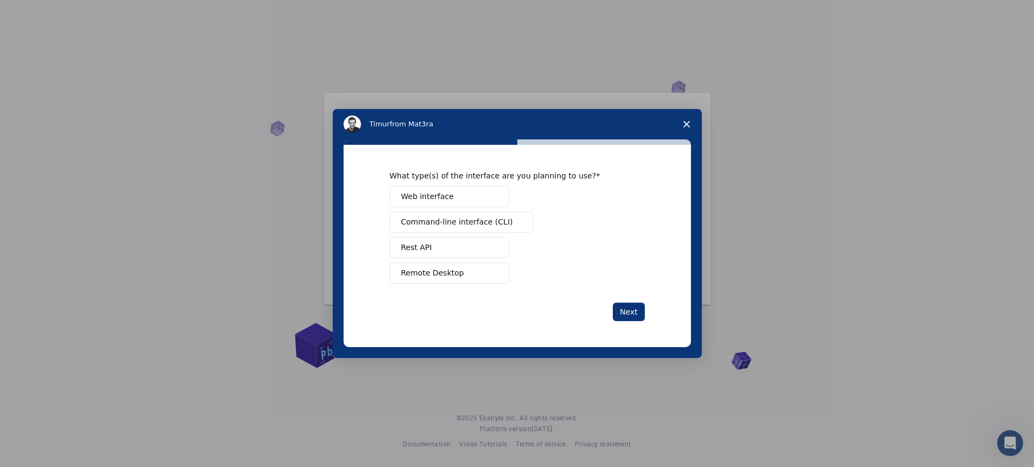
click at [445, 194] on span "Web interface" at bounding box center [427, 196] width 53 height 11
click at [491, 221] on span "Command-line interface (CLI)" at bounding box center [457, 222] width 112 height 11
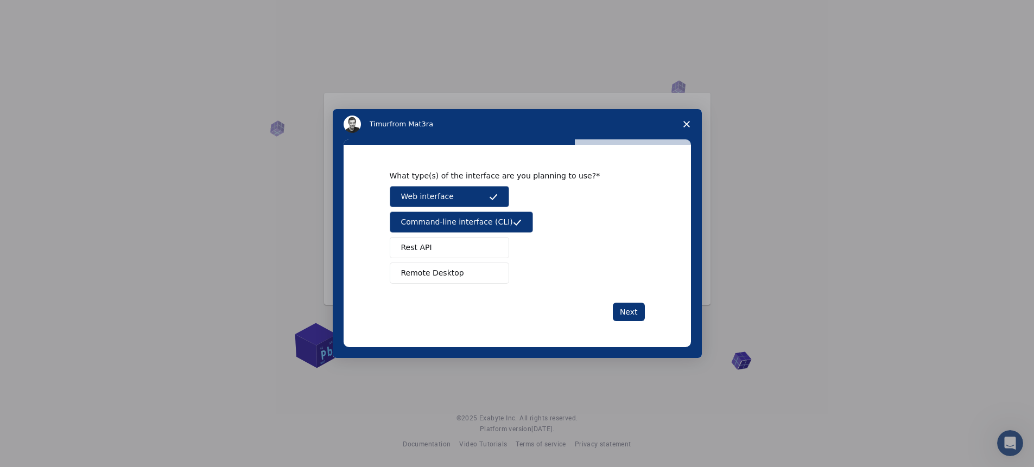
click at [491, 220] on span "Command-line interface (CLI)" at bounding box center [457, 222] width 112 height 11
click at [631, 308] on button "Next" at bounding box center [629, 312] width 32 height 18
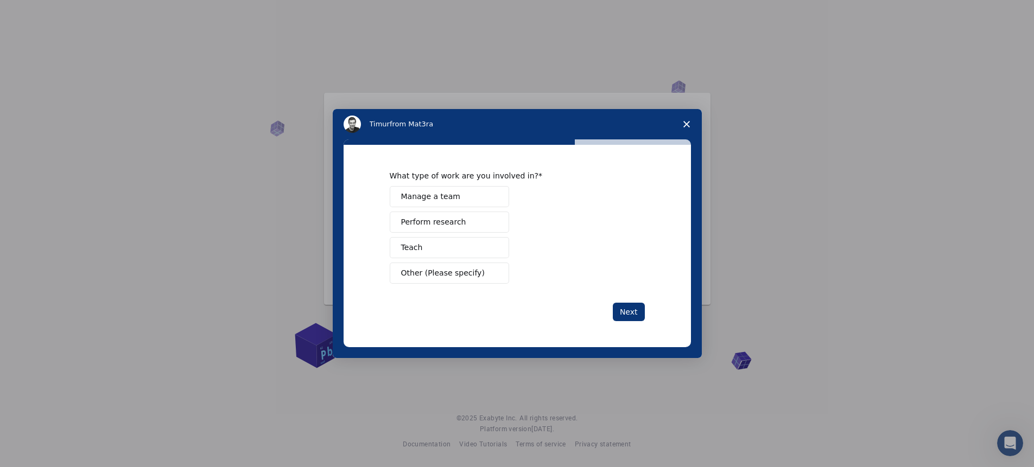
click at [470, 221] on button "Perform research" at bounding box center [449, 222] width 119 height 21
click at [629, 307] on button "Next" at bounding box center [629, 312] width 32 height 18
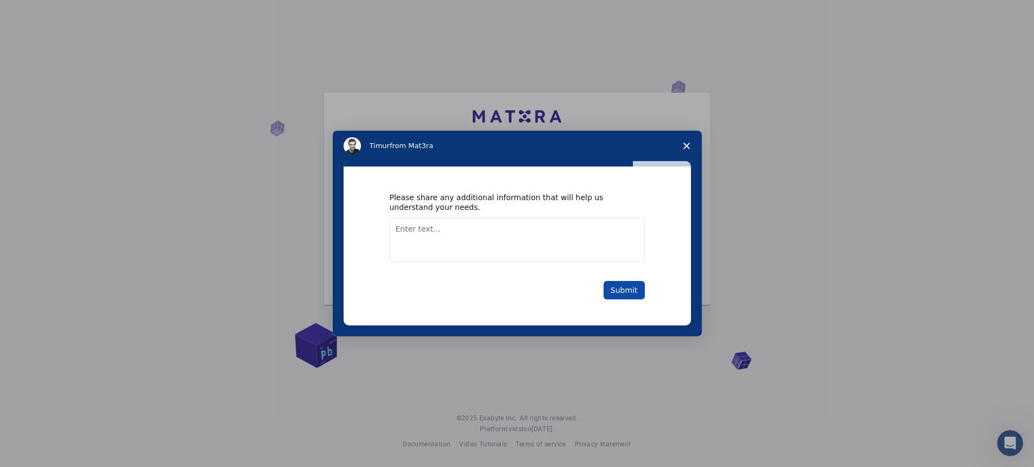
click at [628, 289] on button "Submit" at bounding box center [624, 290] width 41 height 18
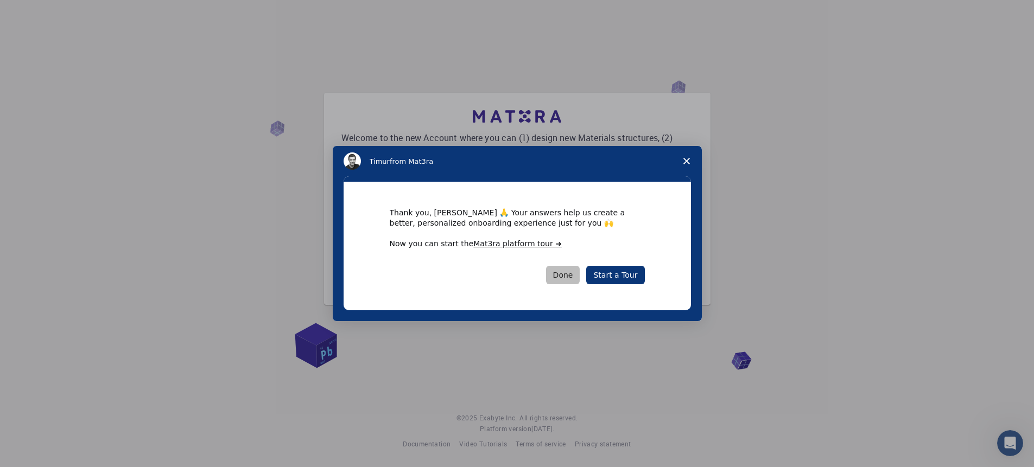
click at [573, 272] on button "Done" at bounding box center [563, 275] width 34 height 18
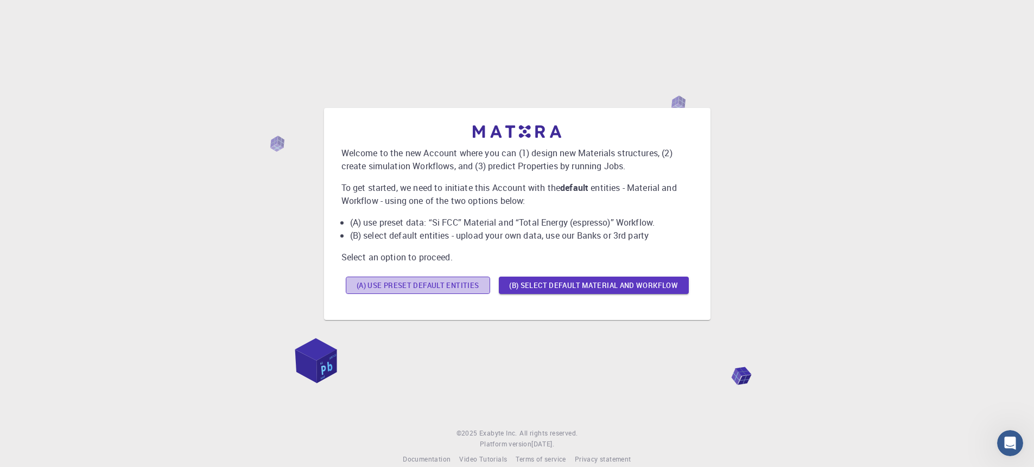
click at [423, 289] on button "(A) Use preset default entities" at bounding box center [418, 285] width 144 height 17
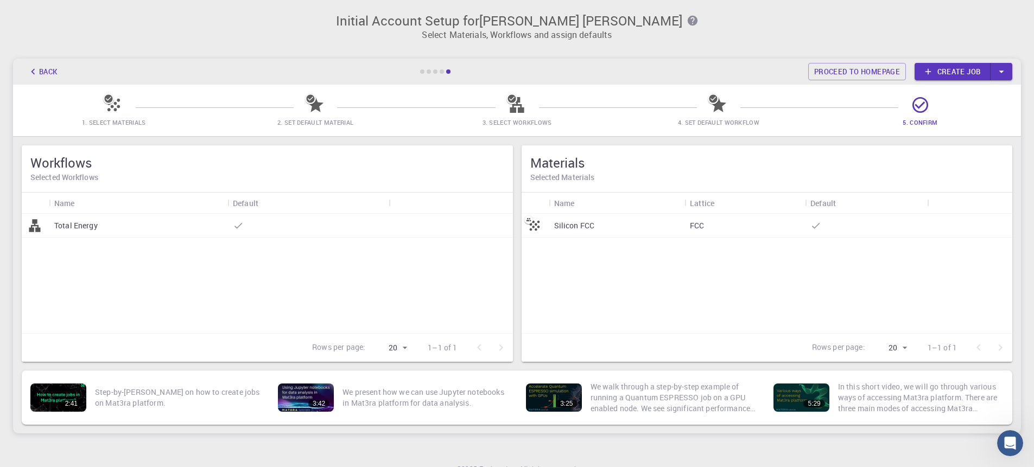
click at [923, 111] on icon at bounding box center [920, 105] width 16 height 16
click at [25, 73] on button "Back" at bounding box center [42, 71] width 41 height 17
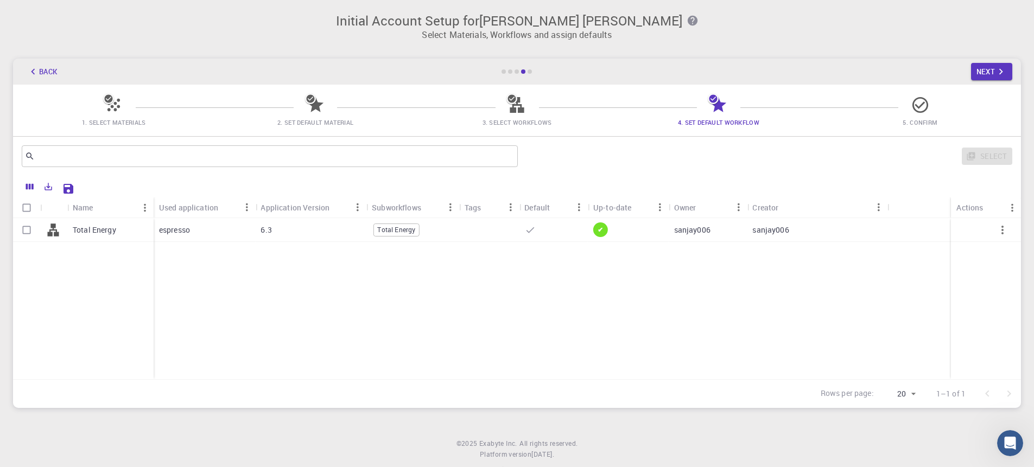
click at [208, 227] on div "espresso" at bounding box center [205, 230] width 102 height 24
checkbox input "true"
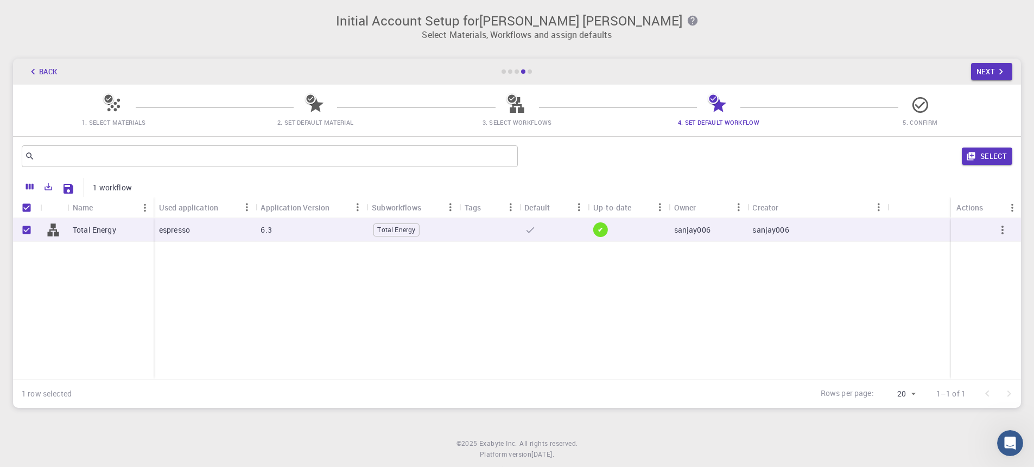
click at [624, 265] on div "Total Energy espresso 6.3 Total Energy ✔ sanjay006 sanjay006" at bounding box center [517, 298] width 1008 height 161
click at [378, 230] on div "Total Energy" at bounding box center [396, 230] width 47 height 13
checkbox input "false"
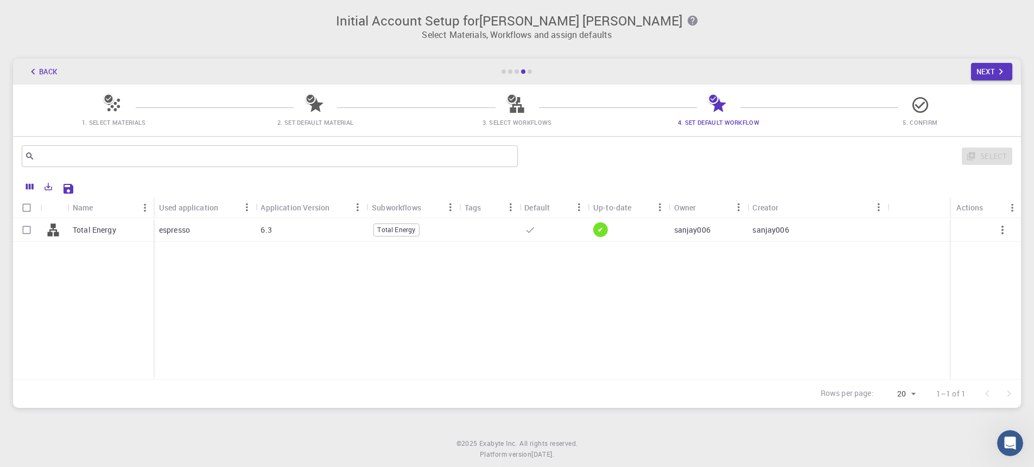
click at [385, 230] on span "Total Energy" at bounding box center [396, 229] width 46 height 9
checkbox input "true"
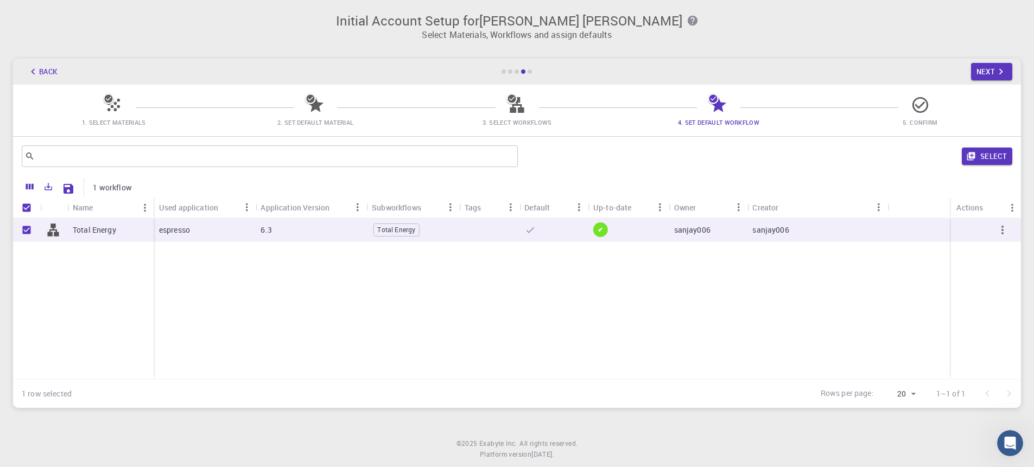
click at [385, 230] on span "Total Energy" at bounding box center [396, 229] width 46 height 9
checkbox input "false"
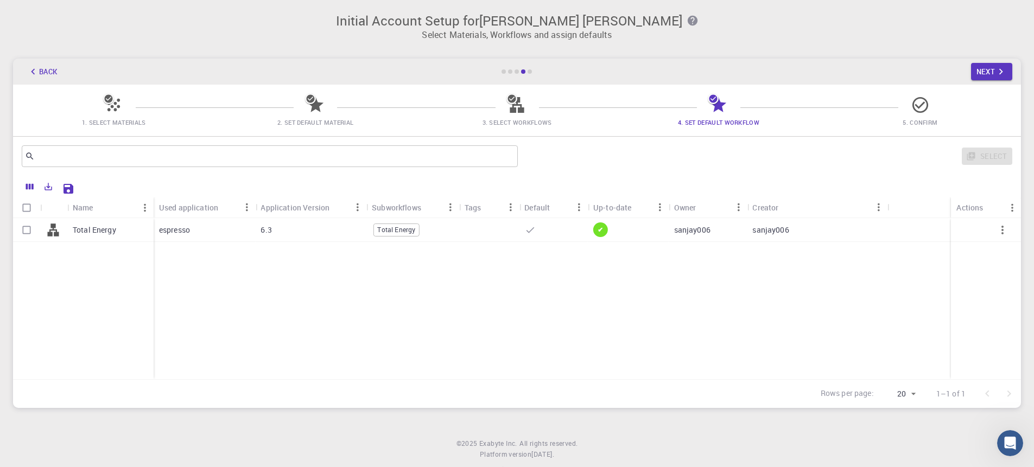
click at [880, 236] on div "sanjay006" at bounding box center [817, 230] width 141 height 24
checkbox input "true"
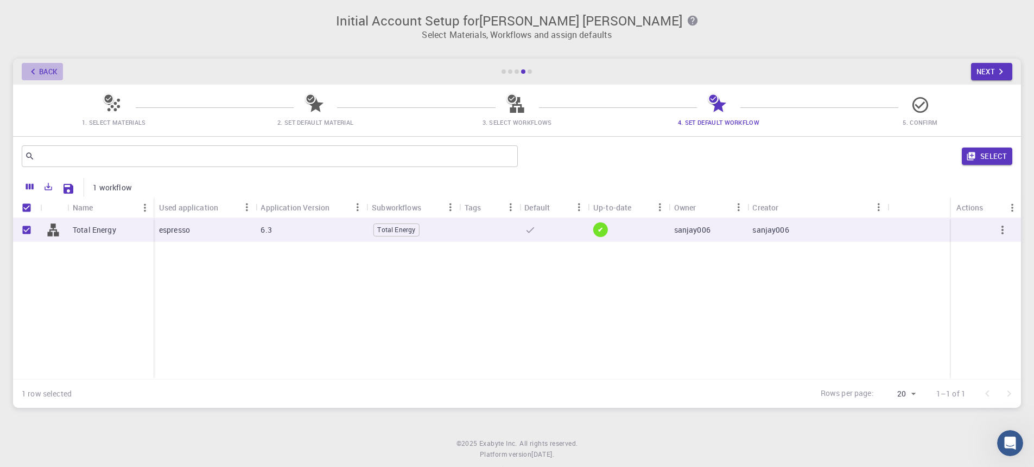
click at [35, 65] on button "Back" at bounding box center [42, 71] width 41 height 17
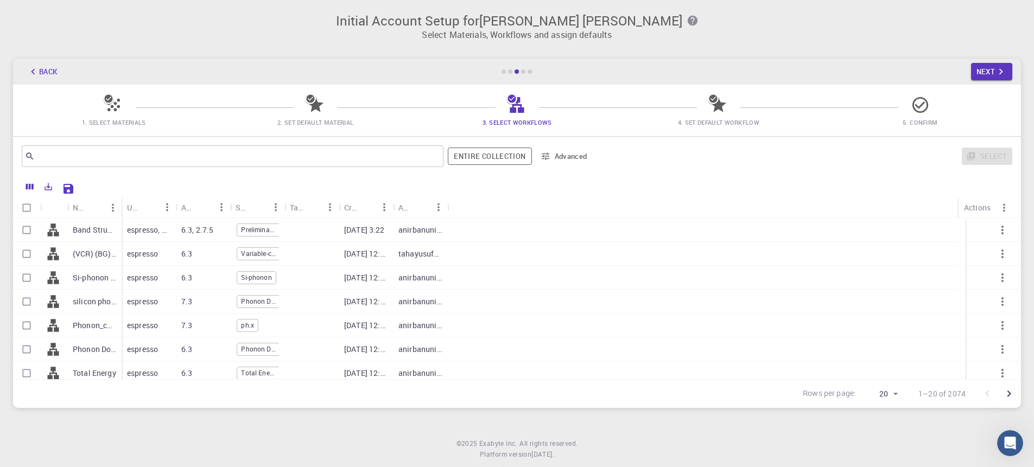
click at [81, 238] on div "Band Structure - HSE - MoS2 test (clone) (clone) (clone)" at bounding box center [94, 230] width 54 height 24
checkbox input "true"
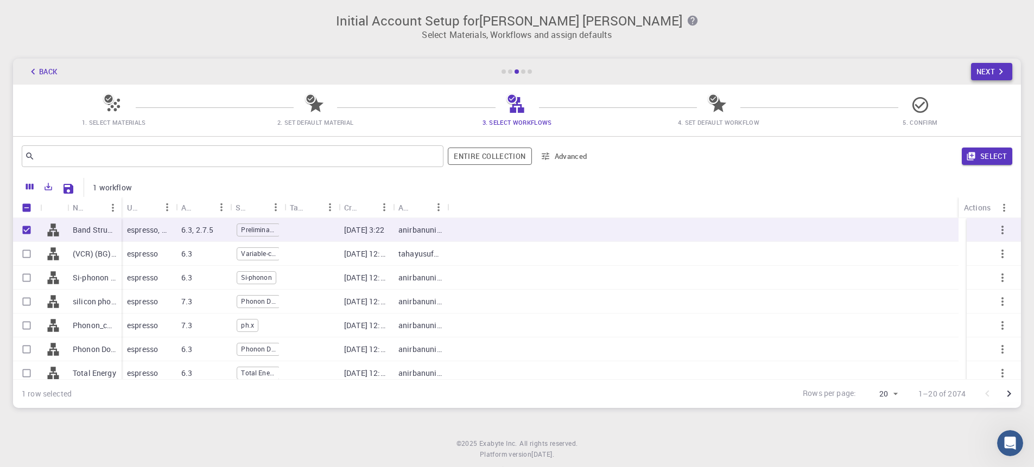
click at [997, 66] on icon "button" at bounding box center [1001, 72] width 12 height 12
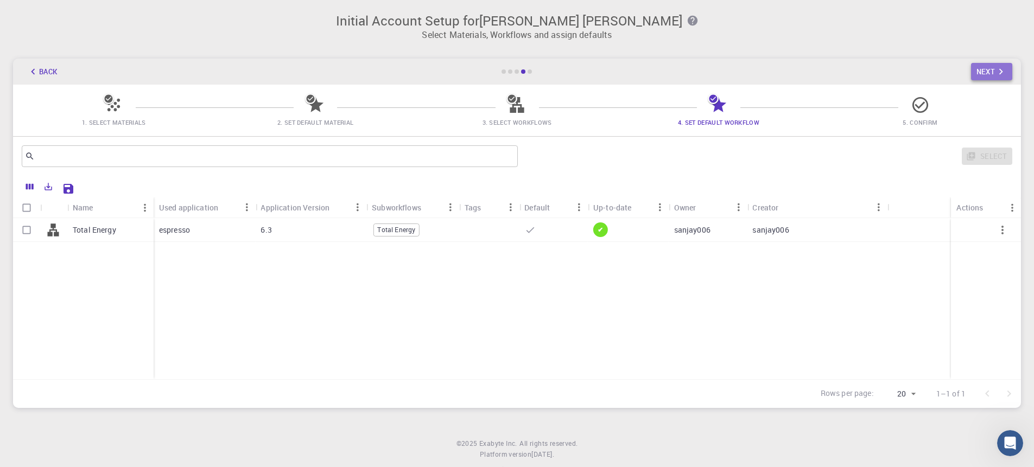
click at [993, 72] on button "Next" at bounding box center [992, 71] width 42 height 17
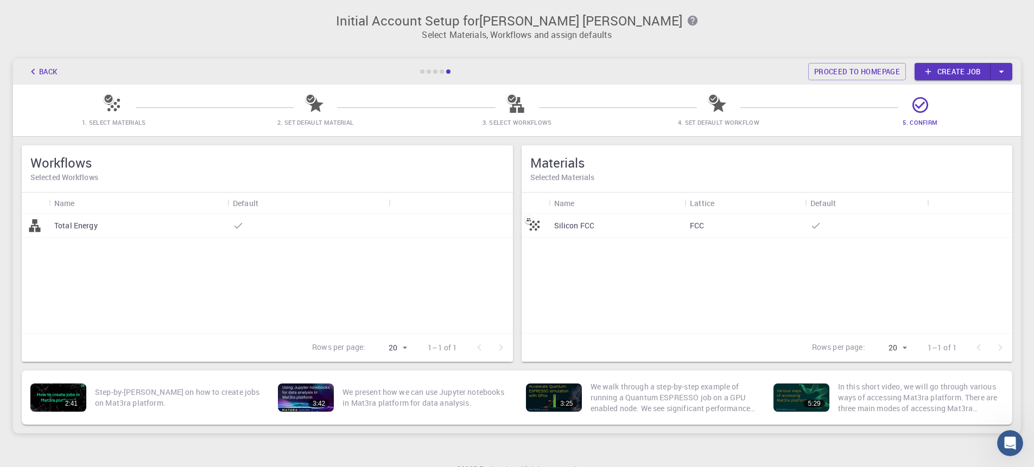
click at [958, 73] on link "Create job" at bounding box center [953, 71] width 76 height 17
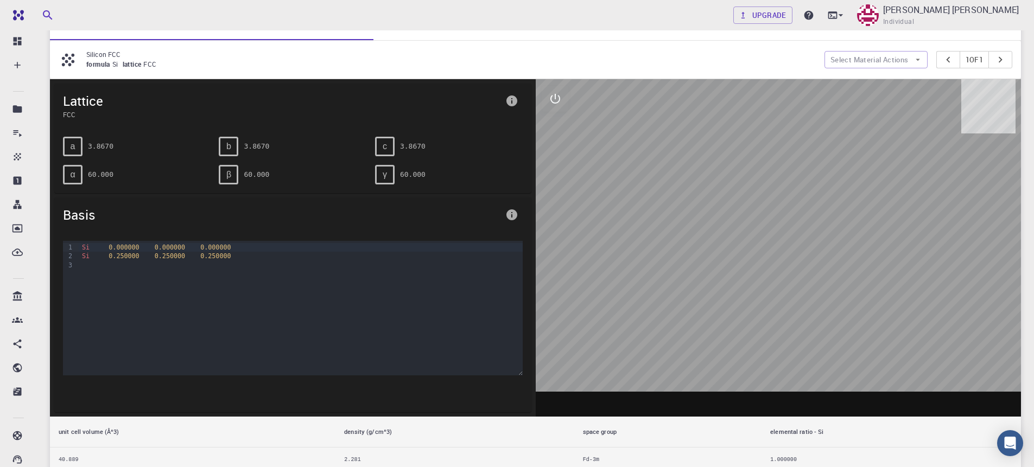
scroll to position [195, 0]
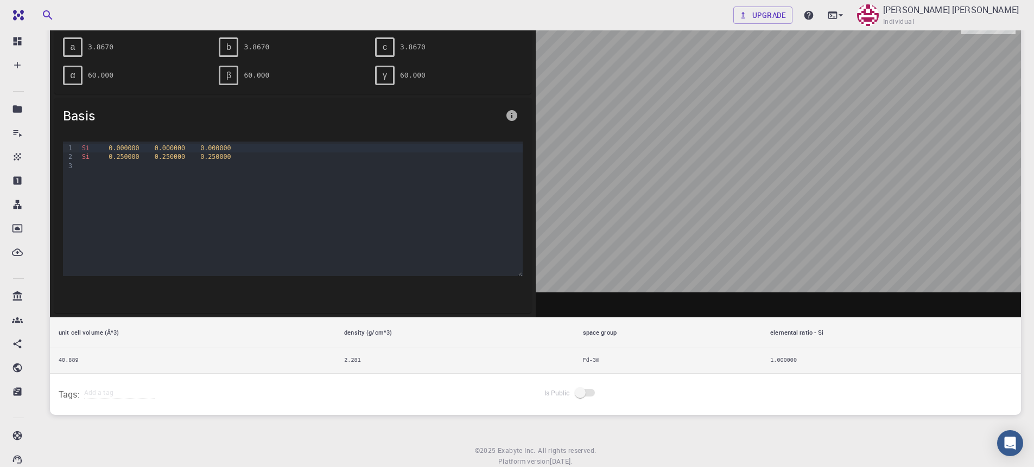
click at [719, 174] on div at bounding box center [779, 149] width 486 height 338
drag, startPoint x: 745, startPoint y: 238, endPoint x: 804, endPoint y: 206, distance: 67.0
click at [805, 208] on div at bounding box center [779, 149] width 486 height 338
drag, startPoint x: 796, startPoint y: 176, endPoint x: 826, endPoint y: 132, distance: 53.9
click at [822, 135] on div at bounding box center [779, 149] width 486 height 338
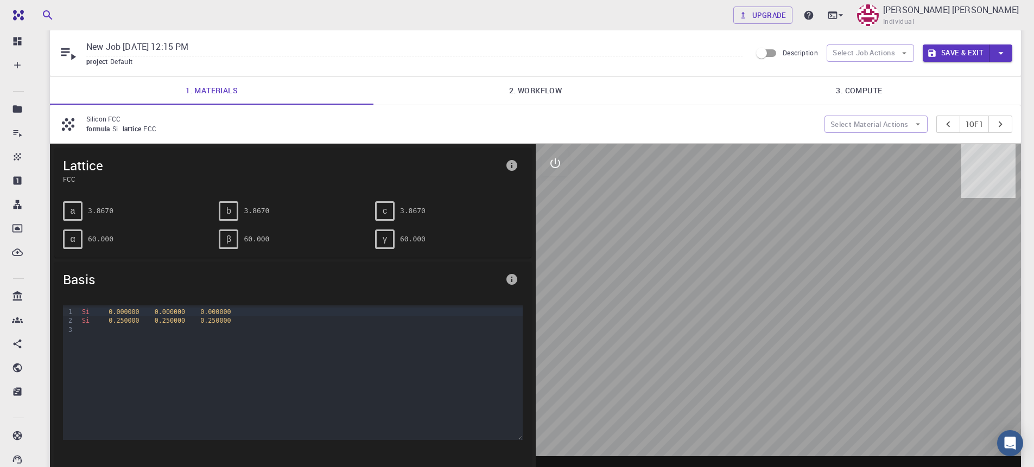
scroll to position [0, 0]
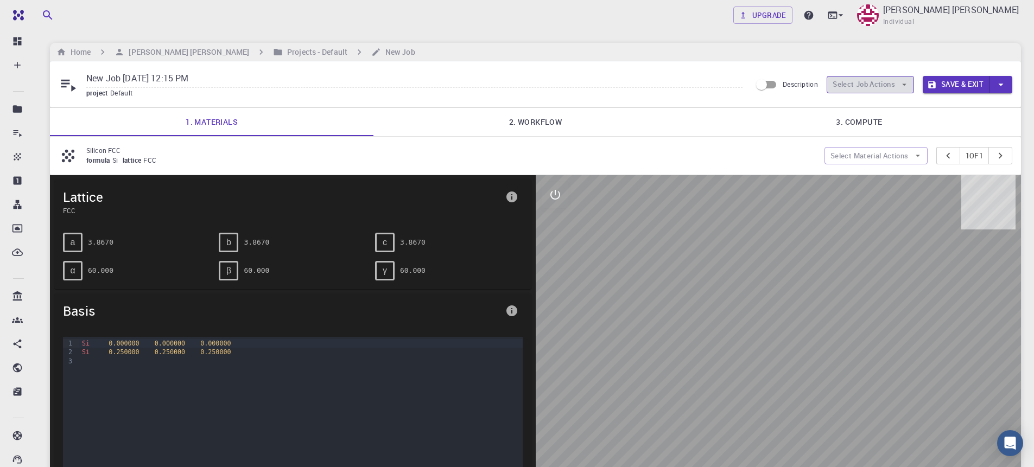
click at [875, 80] on button "Select Job Actions" at bounding box center [870, 84] width 87 height 17
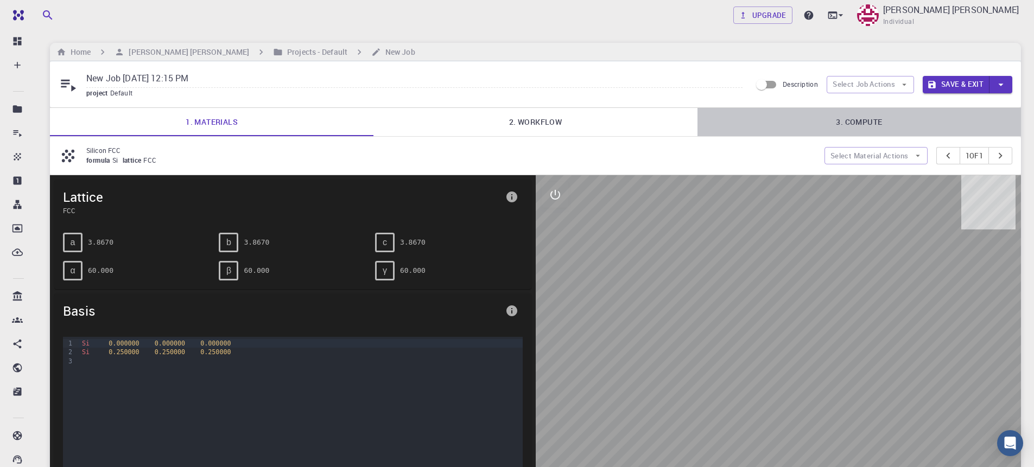
click at [861, 118] on link "3. Compute" at bounding box center [858, 122] width 323 height 28
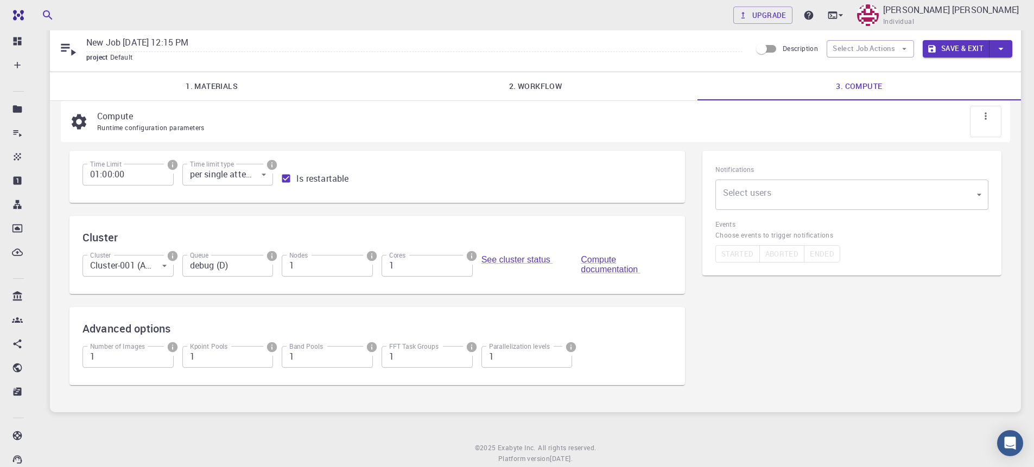
scroll to position [66, 0]
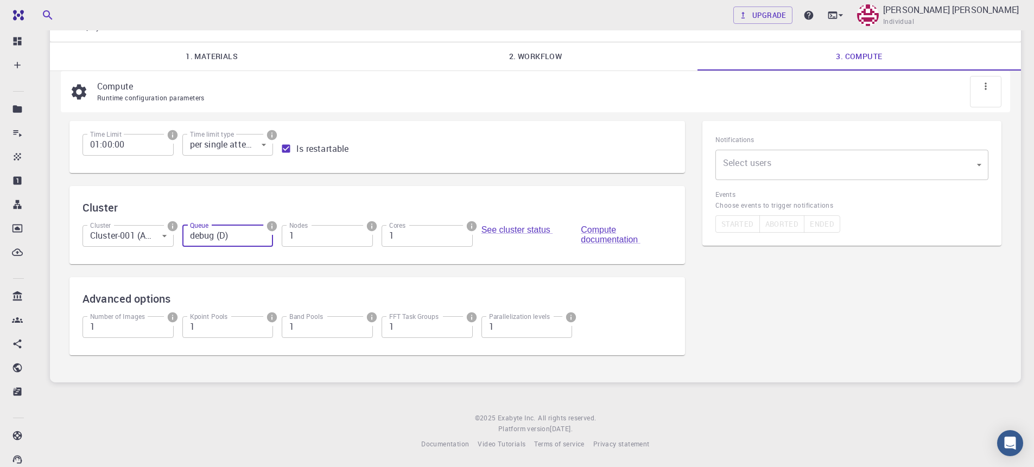
click at [229, 231] on input "debug (D)" at bounding box center [227, 236] width 91 height 22
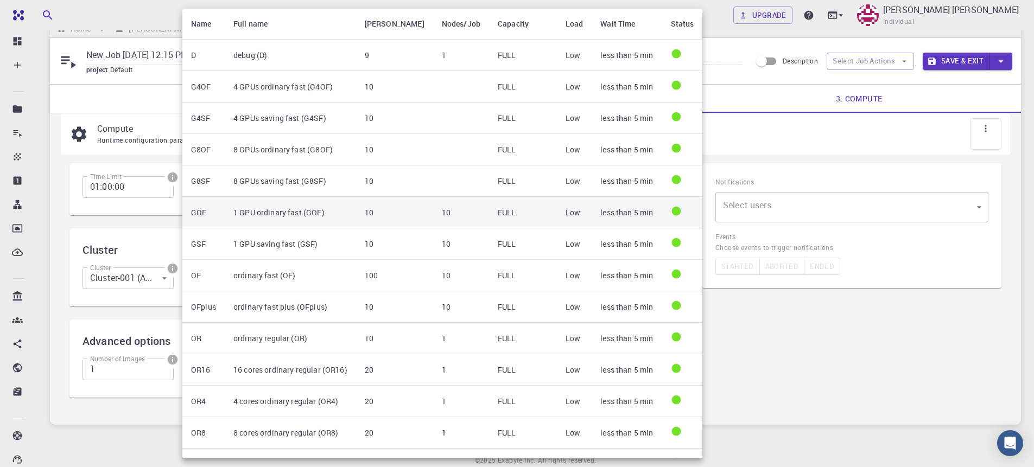
scroll to position [0, 0]
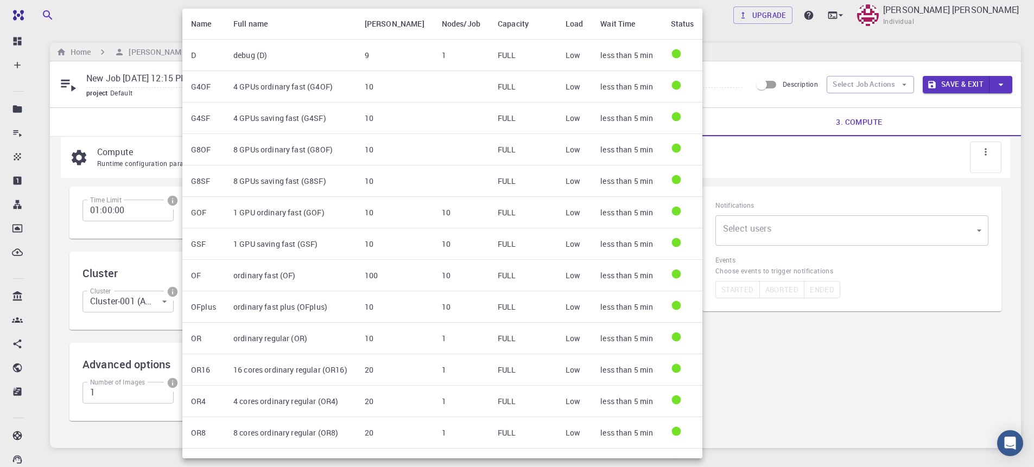
click at [795, 342] on div at bounding box center [517, 233] width 1034 height 467
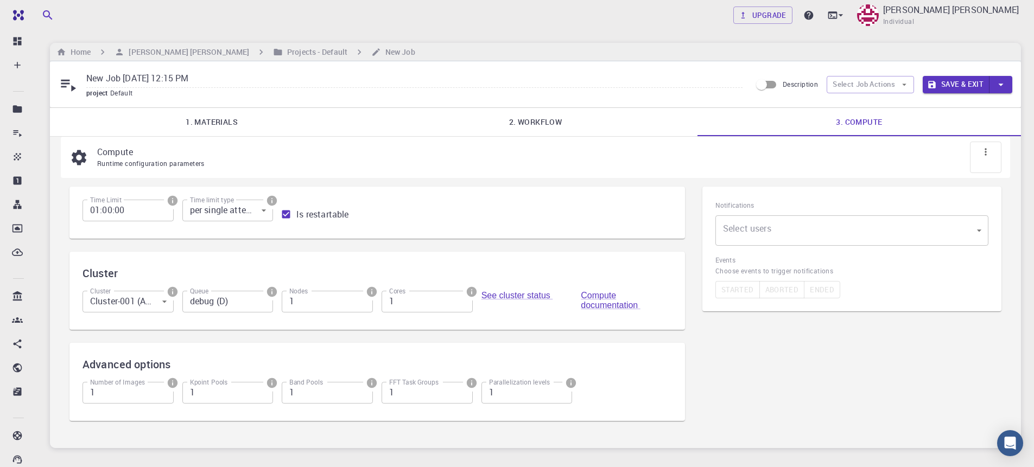
click at [75, 58] on div "Home Sanjay Kumar Mahla Projects - Default New Job" at bounding box center [535, 52] width 971 height 18
click at [75, 52] on h6 "Home" at bounding box center [78, 52] width 24 height 12
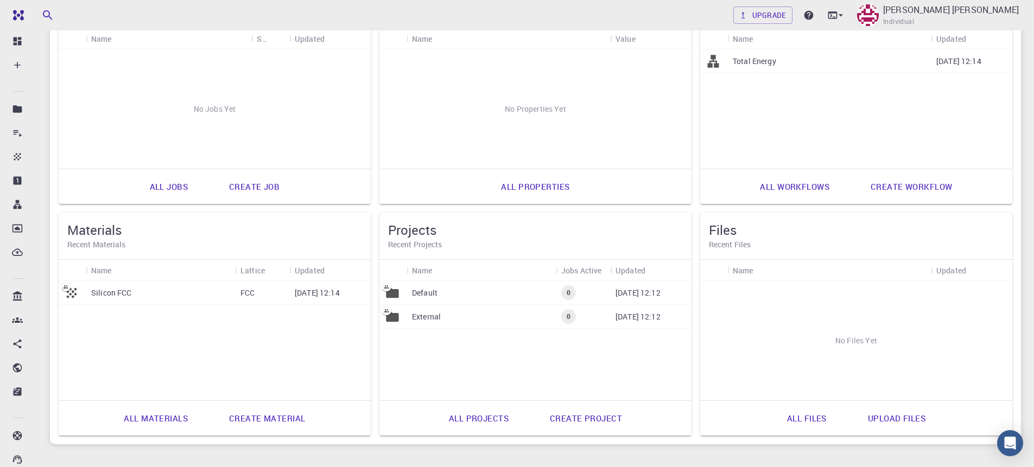
scroll to position [105, 0]
